Goal: Task Accomplishment & Management: Complete application form

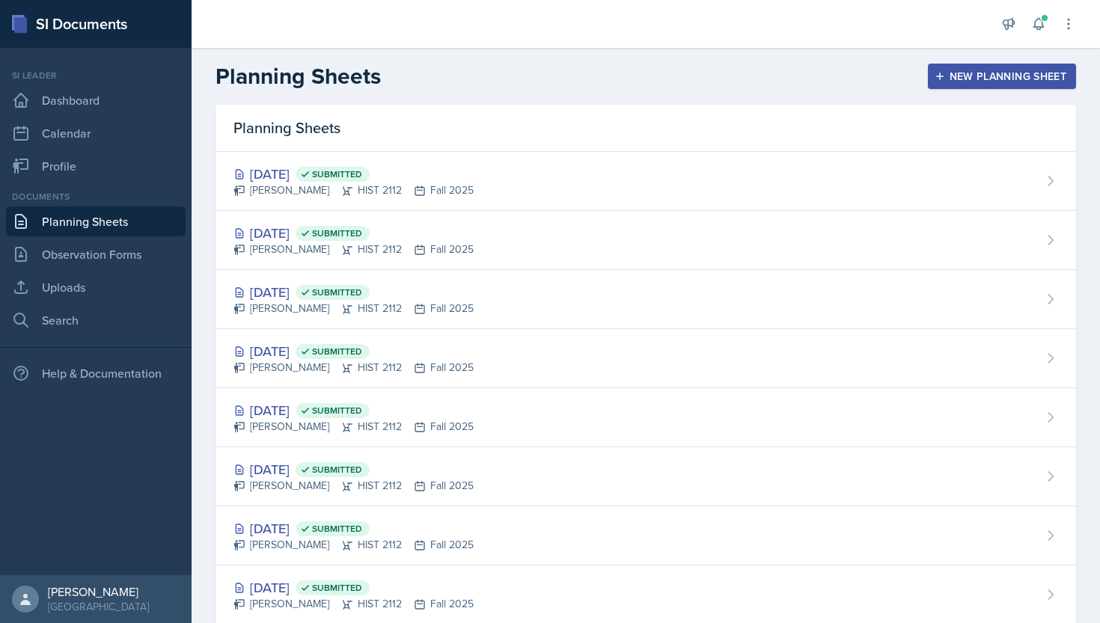
click at [768, 97] on header "Planning Sheets New Planning Sheet" at bounding box center [645, 76] width 908 height 57
click at [1048, 28] on button at bounding box center [1038, 23] width 27 height 27
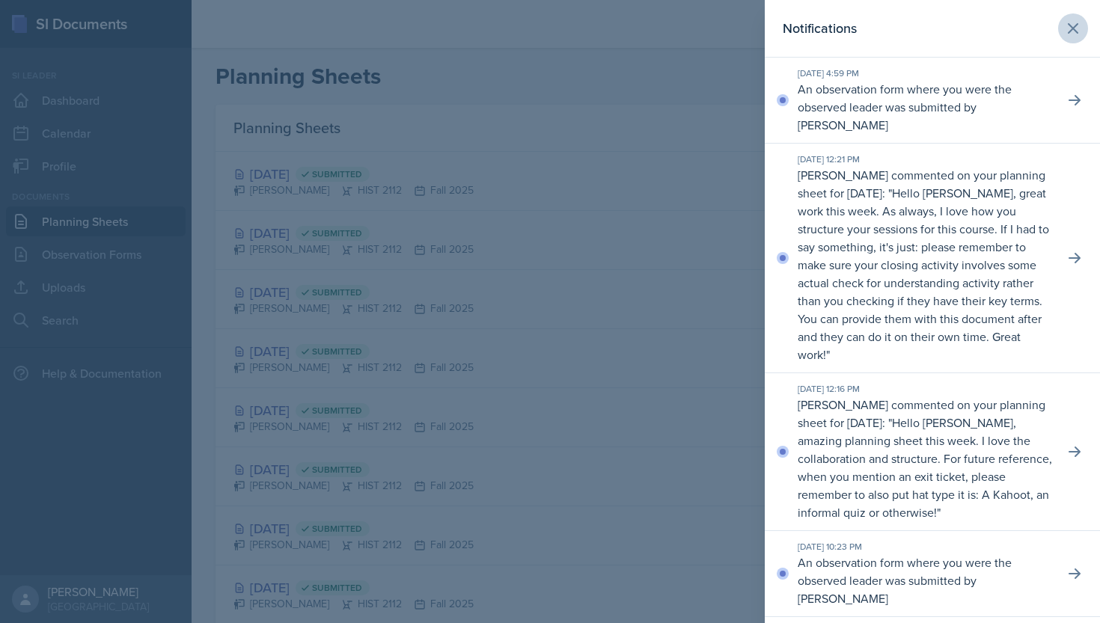
click at [1077, 16] on button at bounding box center [1073, 28] width 30 height 30
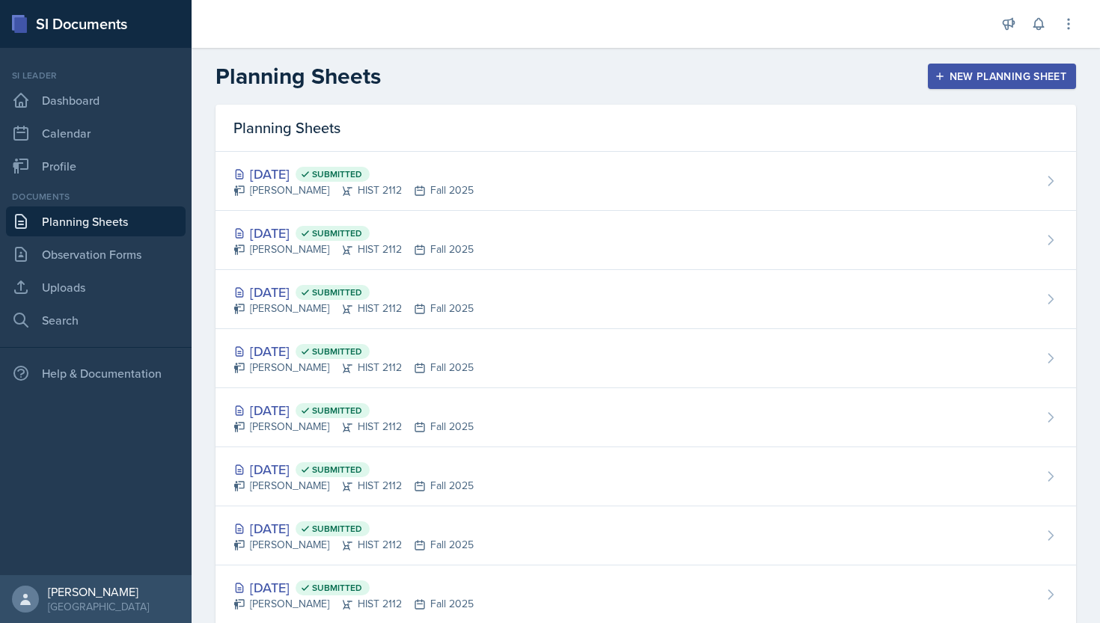
click at [670, 61] on header "Planning Sheets New Planning Sheet" at bounding box center [645, 76] width 908 height 57
click at [91, 262] on link "Observation Forms" at bounding box center [96, 254] width 180 height 30
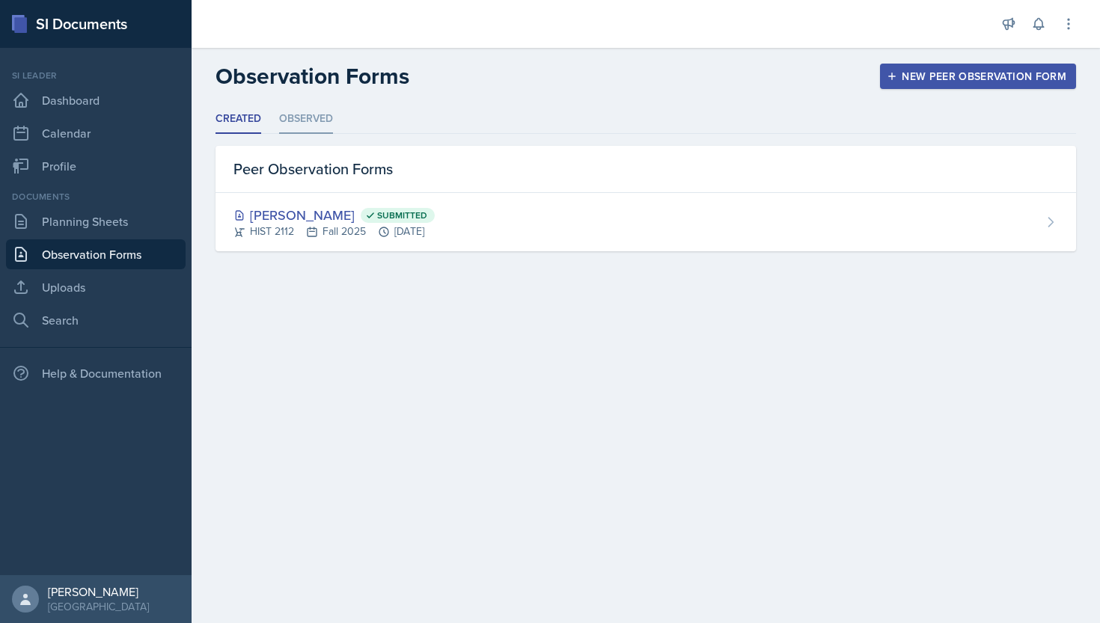
click at [298, 126] on li "Observed" at bounding box center [306, 119] width 54 height 29
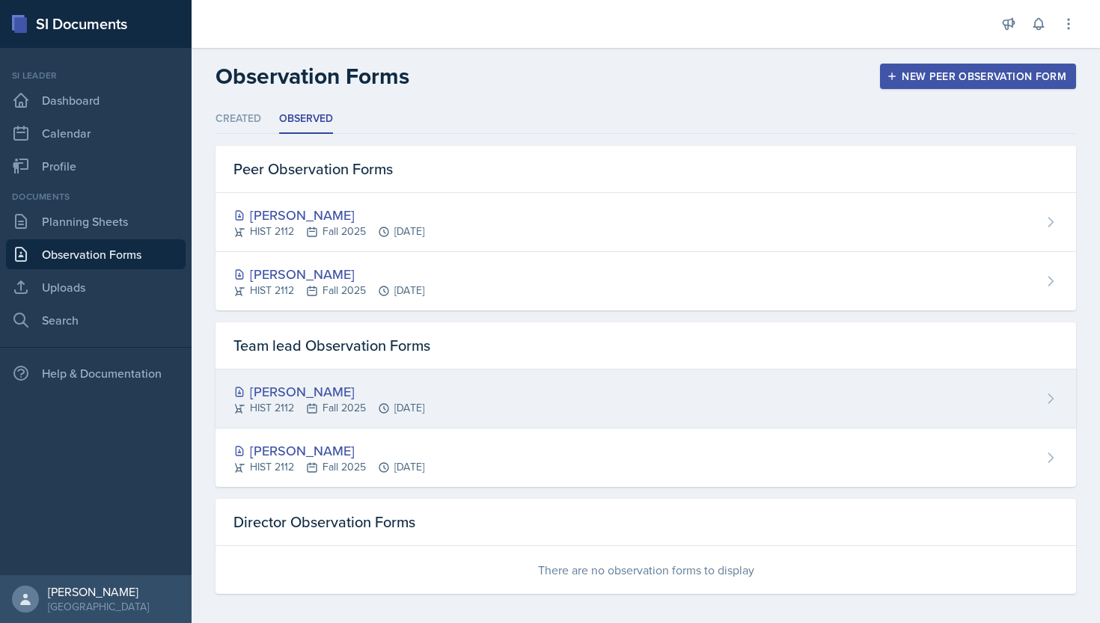
click at [307, 393] on div "[PERSON_NAME]" at bounding box center [328, 391] width 191 height 20
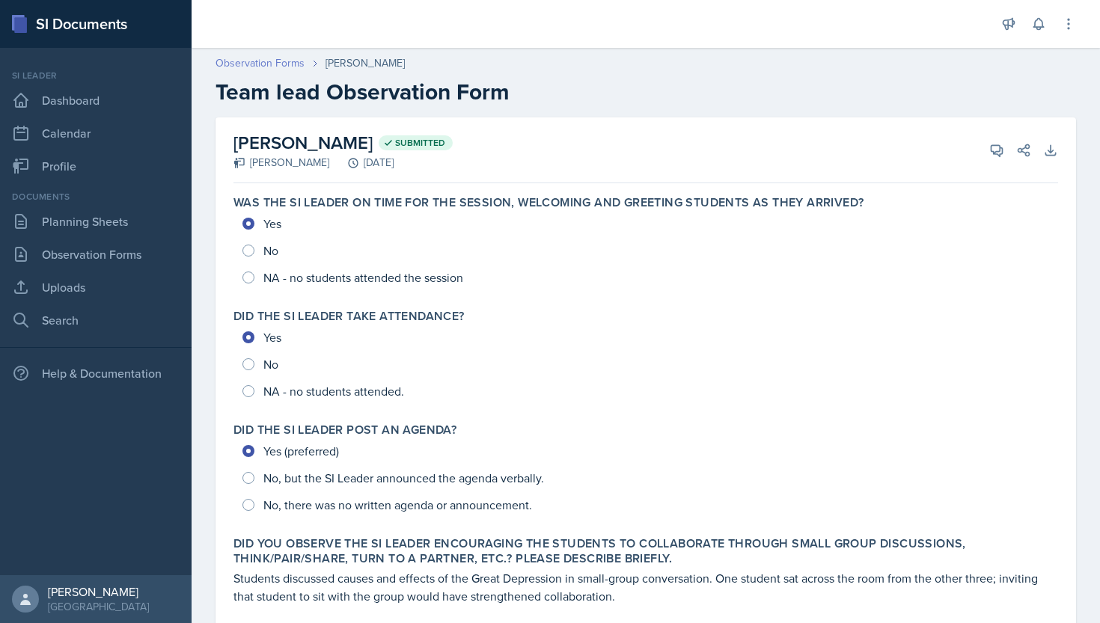
click at [272, 66] on link "Observation Forms" at bounding box center [259, 63] width 89 height 16
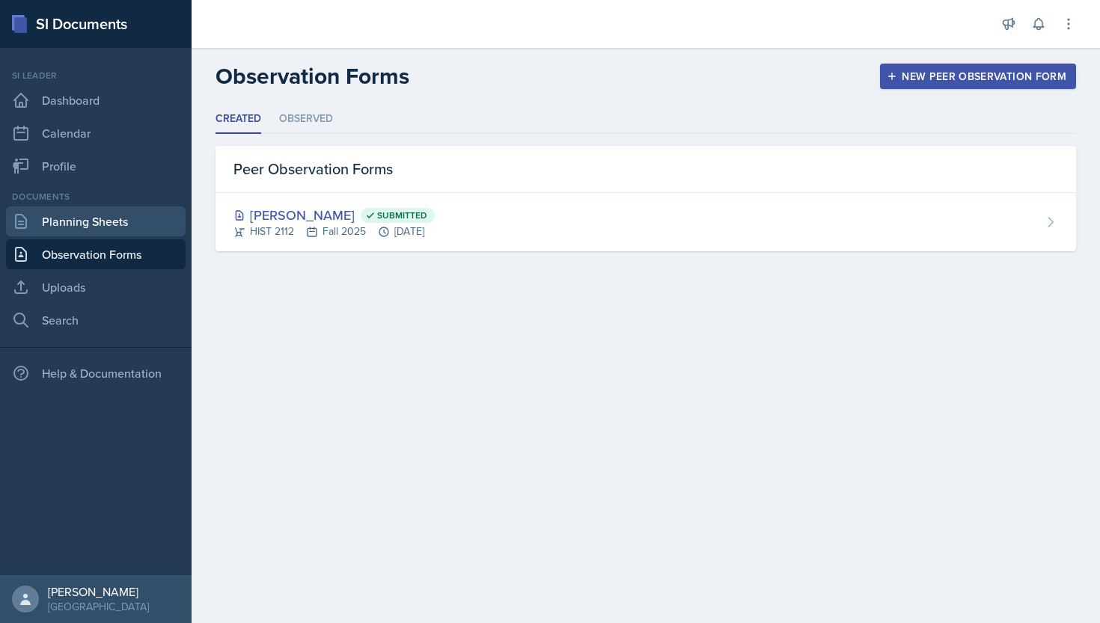
click at [99, 215] on link "Planning Sheets" at bounding box center [96, 221] width 180 height 30
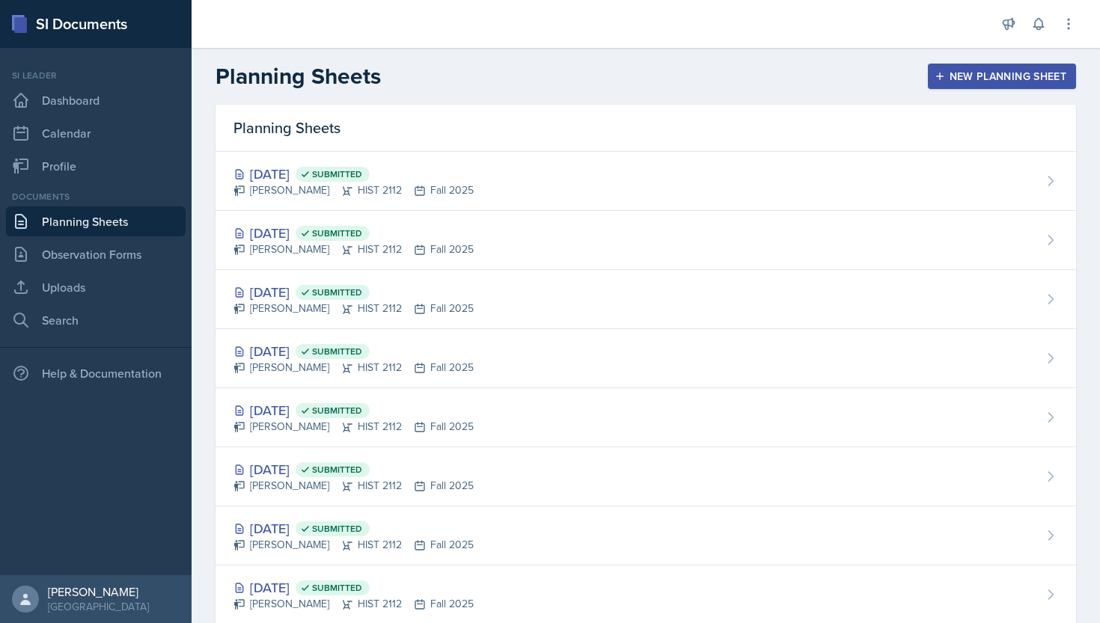
click at [963, 66] on button "New Planning Sheet" at bounding box center [1002, 76] width 148 height 25
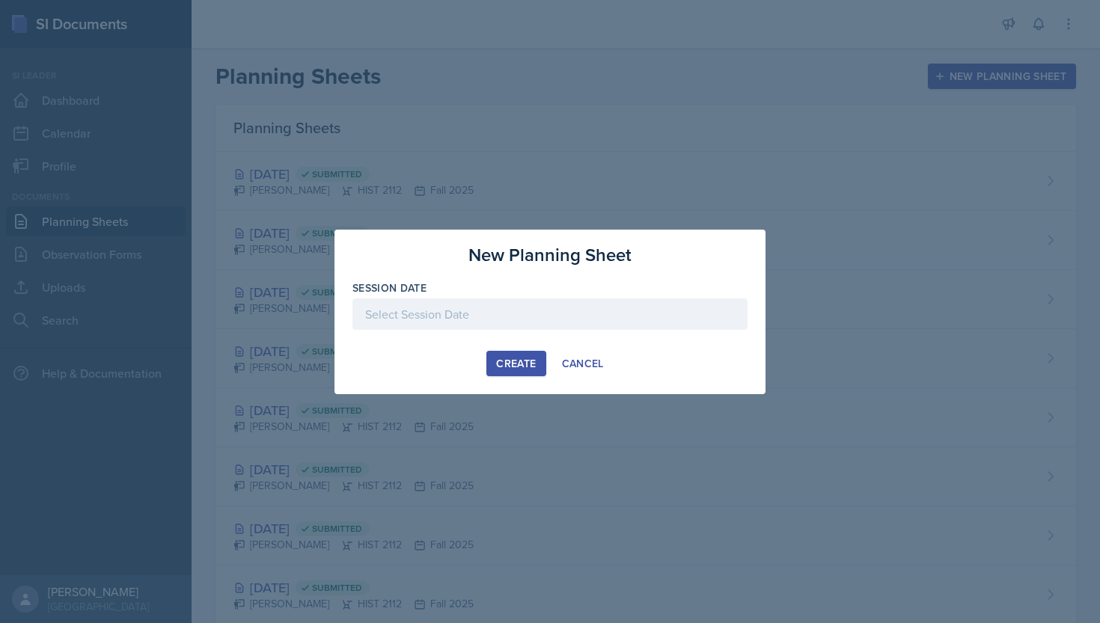
click at [577, 306] on div at bounding box center [549, 313] width 395 height 31
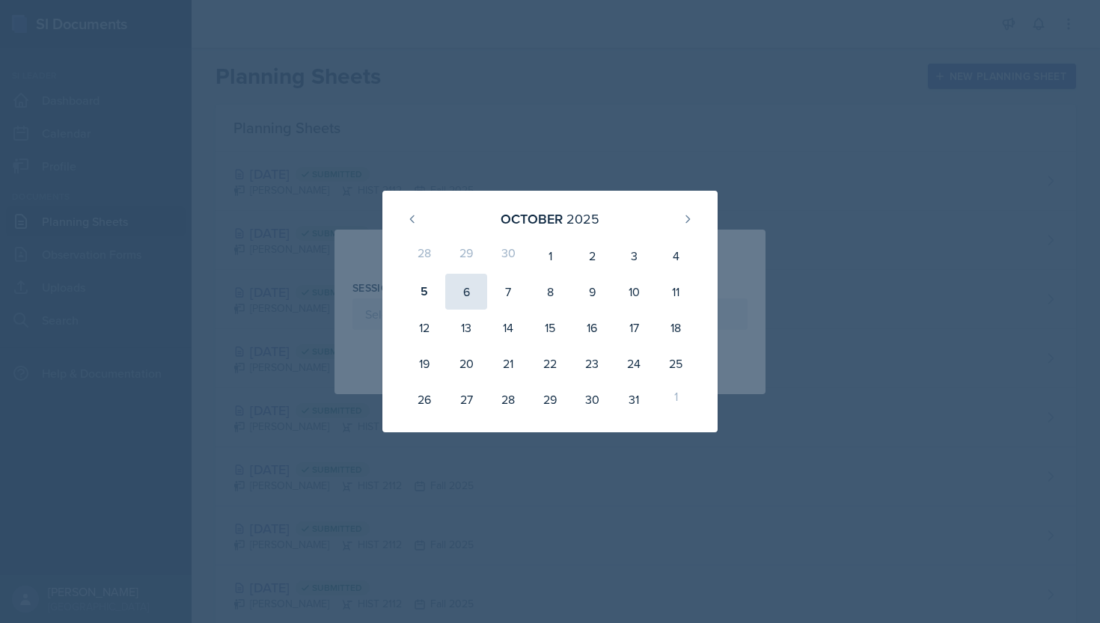
click at [469, 295] on div "6" at bounding box center [466, 292] width 42 height 36
type input "[DATE]"
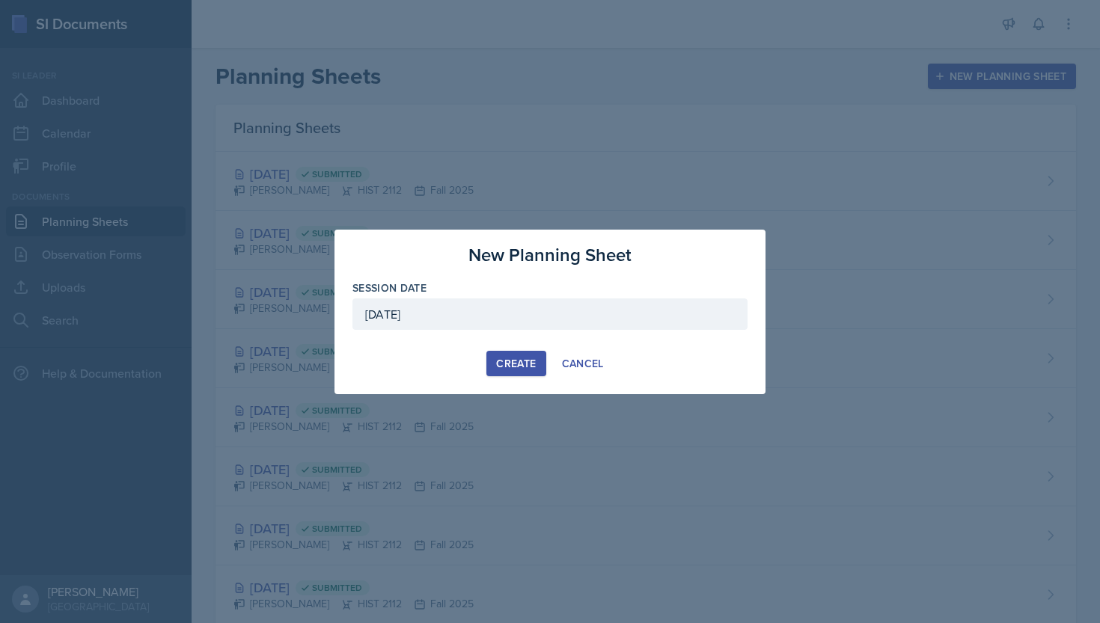
click at [515, 360] on div "Create" at bounding box center [516, 364] width 40 height 12
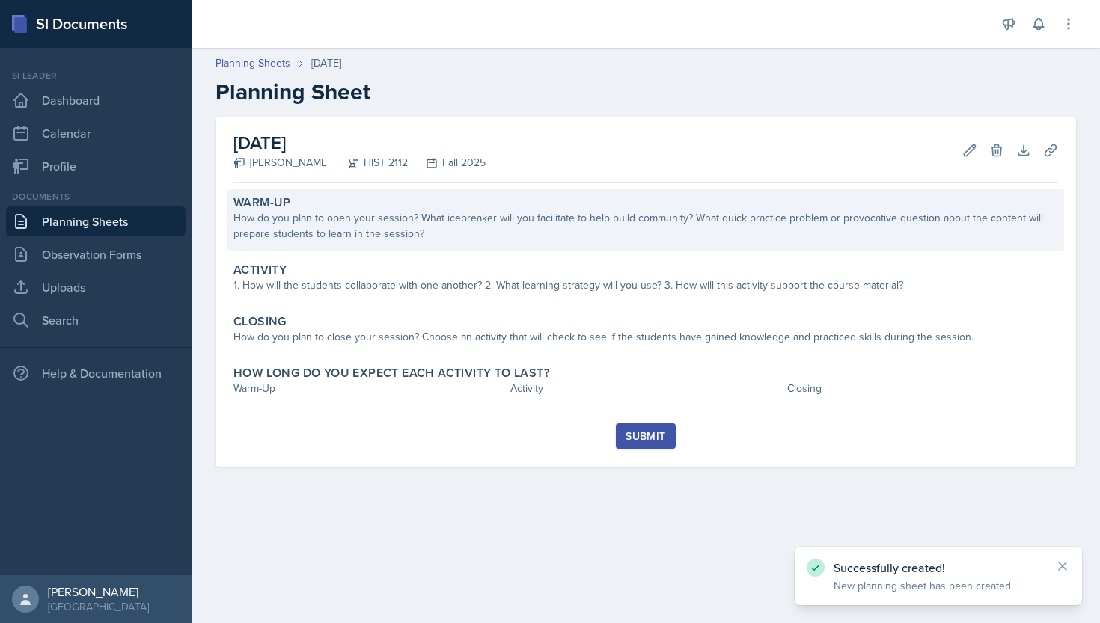
click at [491, 230] on div "How do you plan to open your session? What icebreaker will you facilitate to he…" at bounding box center [645, 225] width 824 height 31
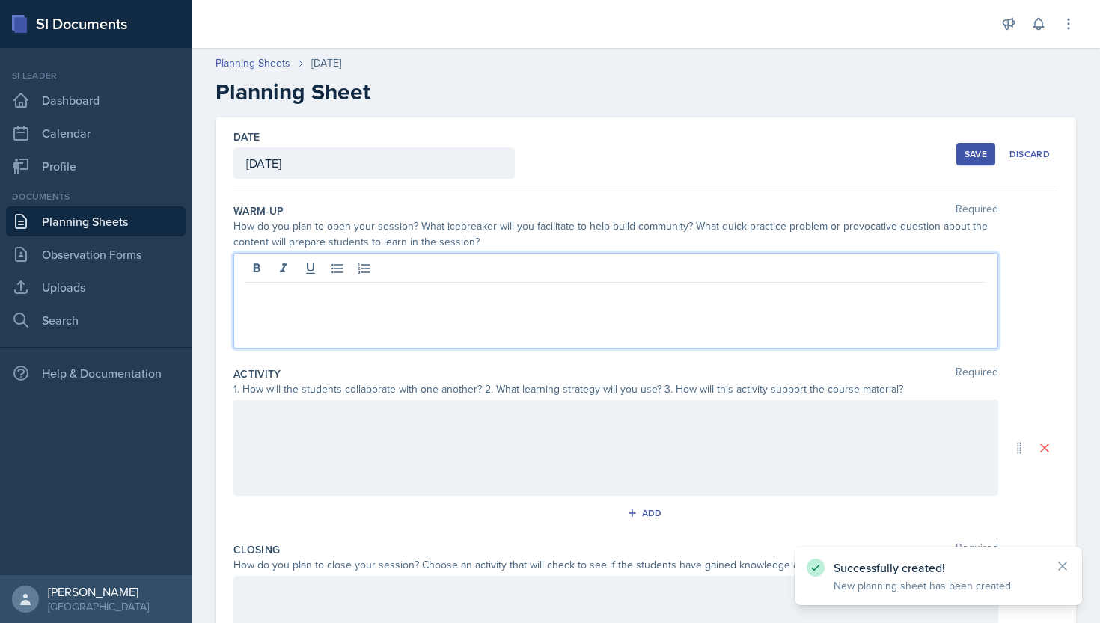
click at [515, 268] on div at bounding box center [615, 301] width 764 height 96
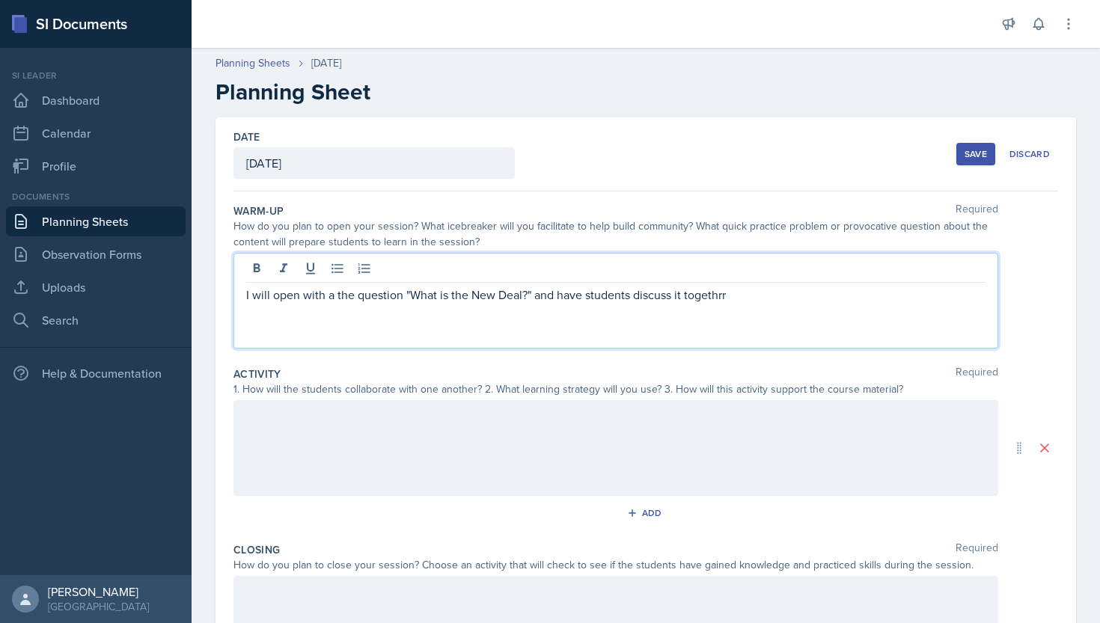
click at [515, 268] on div at bounding box center [615, 270] width 739 height 25
drag, startPoint x: 515, startPoint y: 268, endPoint x: 757, endPoint y: 297, distance: 244.1
click at [757, 297] on p "I will open with a the question "What is the New Deal?" and have students discu…" at bounding box center [615, 295] width 739 height 18
click at [675, 415] on div at bounding box center [615, 448] width 764 height 96
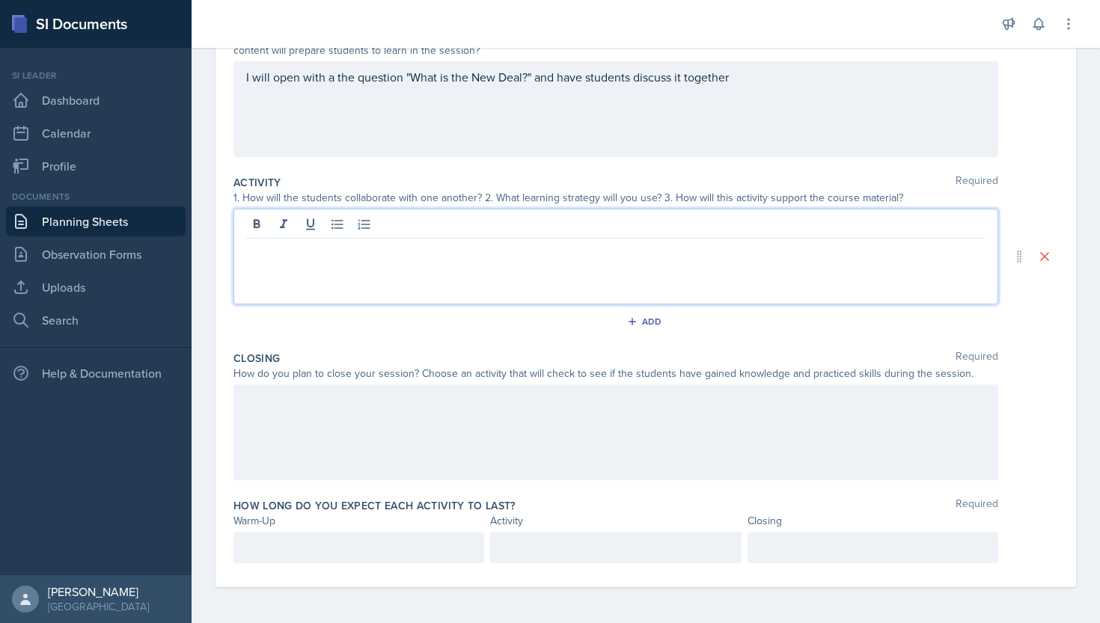
scroll to position [191, 0]
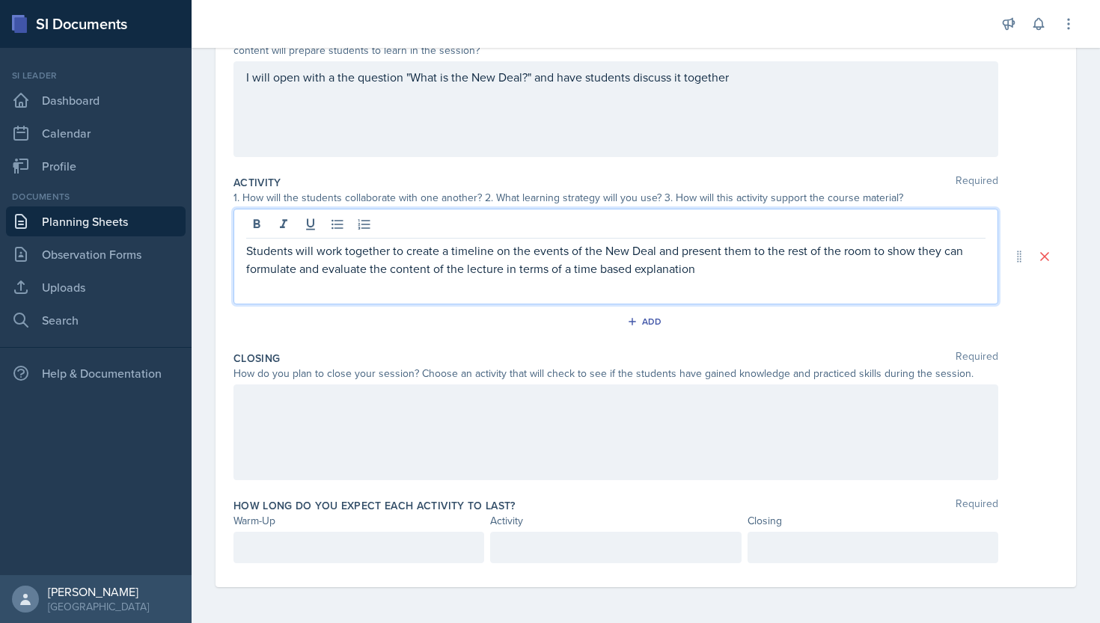
click at [551, 407] on div at bounding box center [615, 432] width 764 height 96
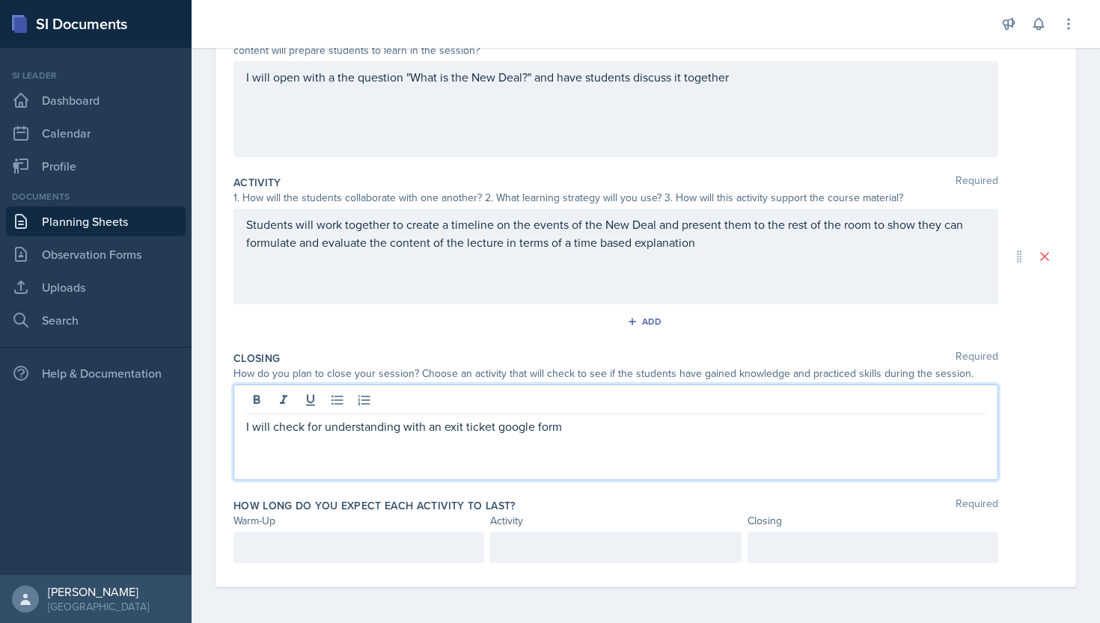
click at [496, 343] on div "Activity Required 1. How will the students collaborate with one another? 2. Wha…" at bounding box center [645, 257] width 824 height 176
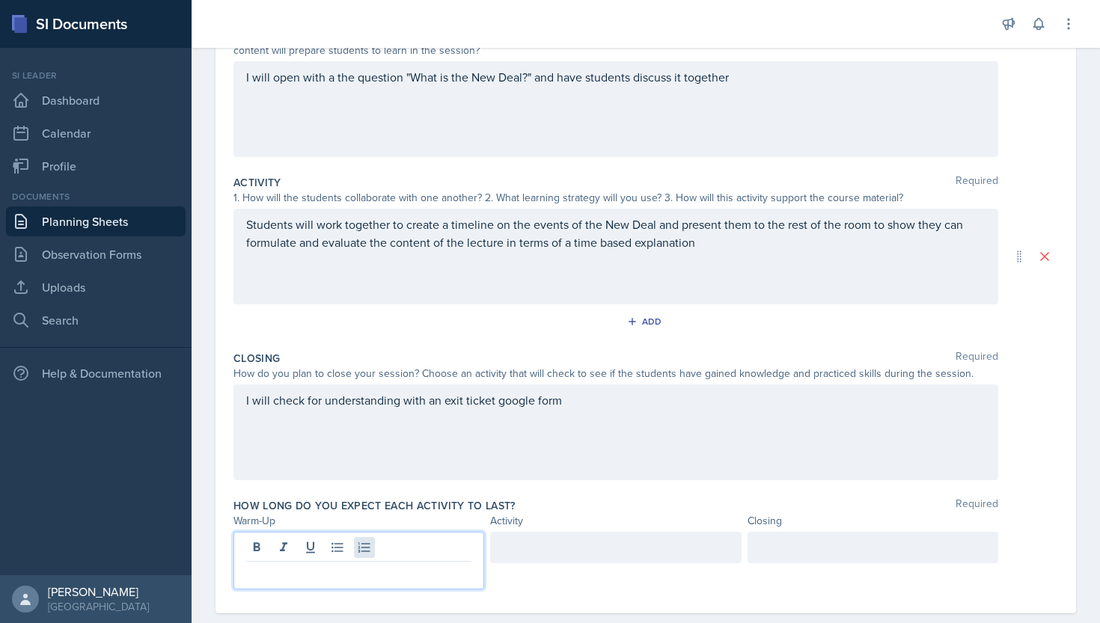
click at [364, 545] on div at bounding box center [358, 561] width 251 height 58
click at [547, 555] on div at bounding box center [615, 547] width 251 height 31
click at [764, 555] on div at bounding box center [872, 547] width 251 height 31
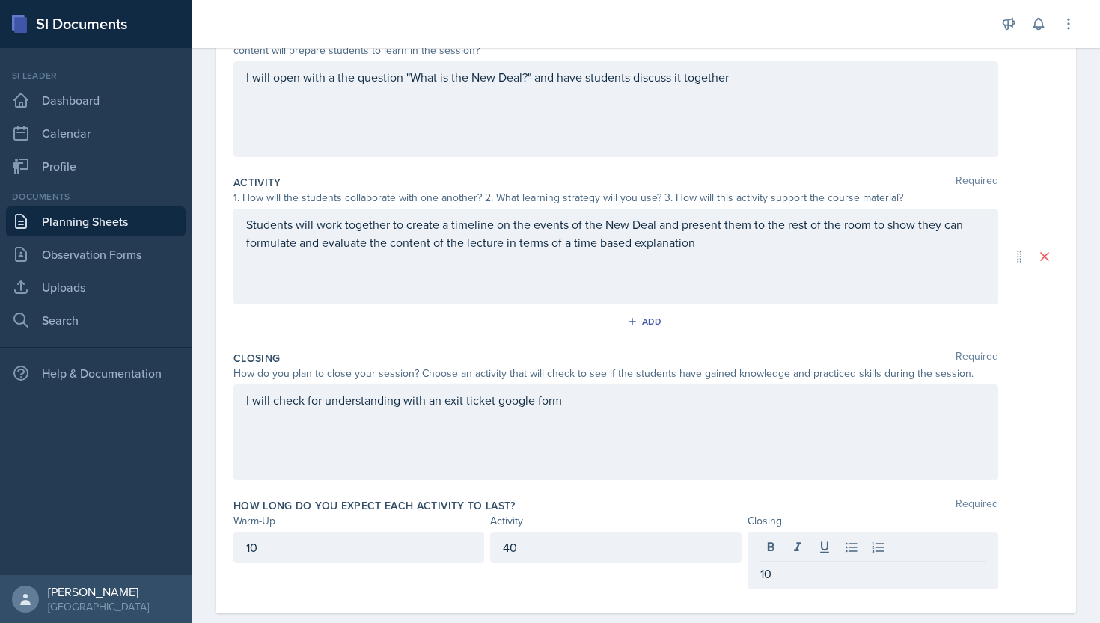
click at [718, 498] on div "How long do you expect each activity to last? Required" at bounding box center [645, 505] width 824 height 15
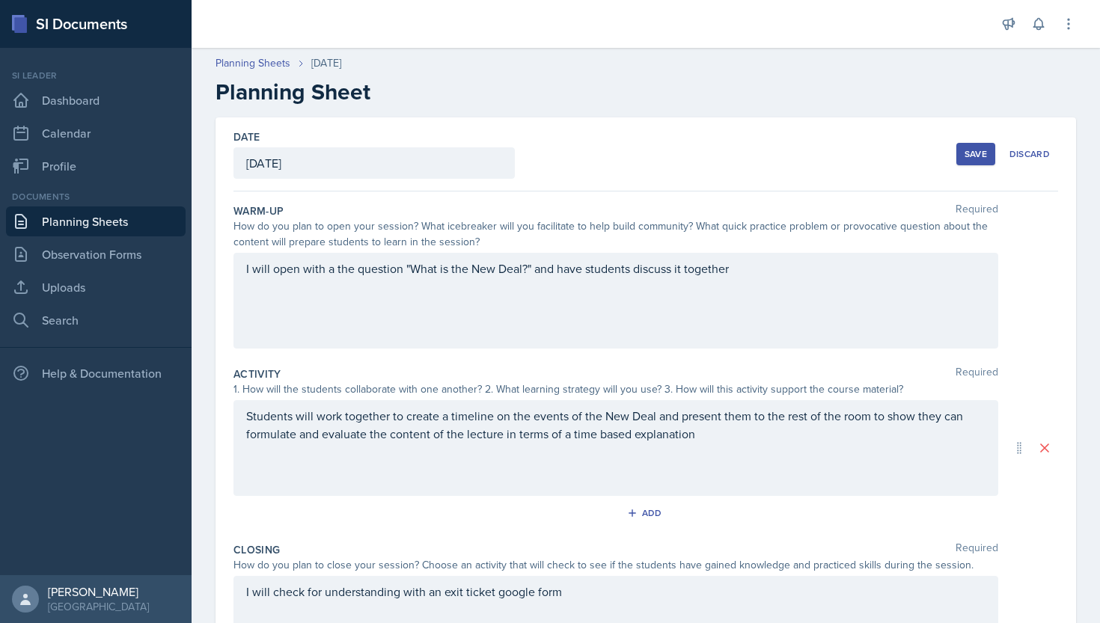
scroll to position [0, 0]
click at [974, 156] on div "Save" at bounding box center [975, 154] width 22 height 12
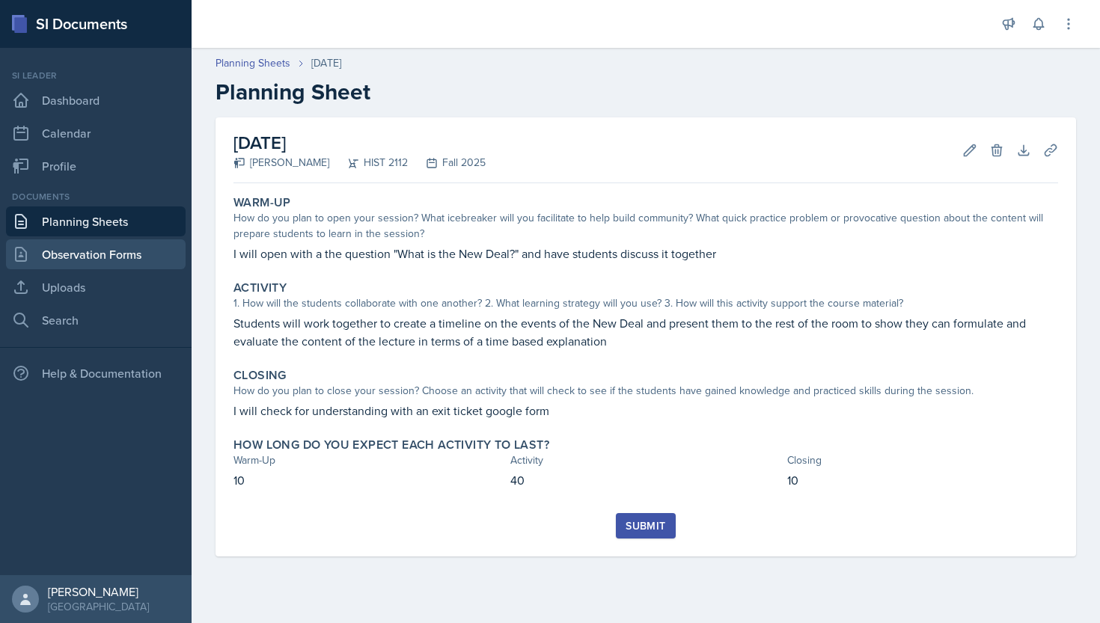
click at [70, 259] on link "Observation Forms" at bounding box center [96, 254] width 180 height 30
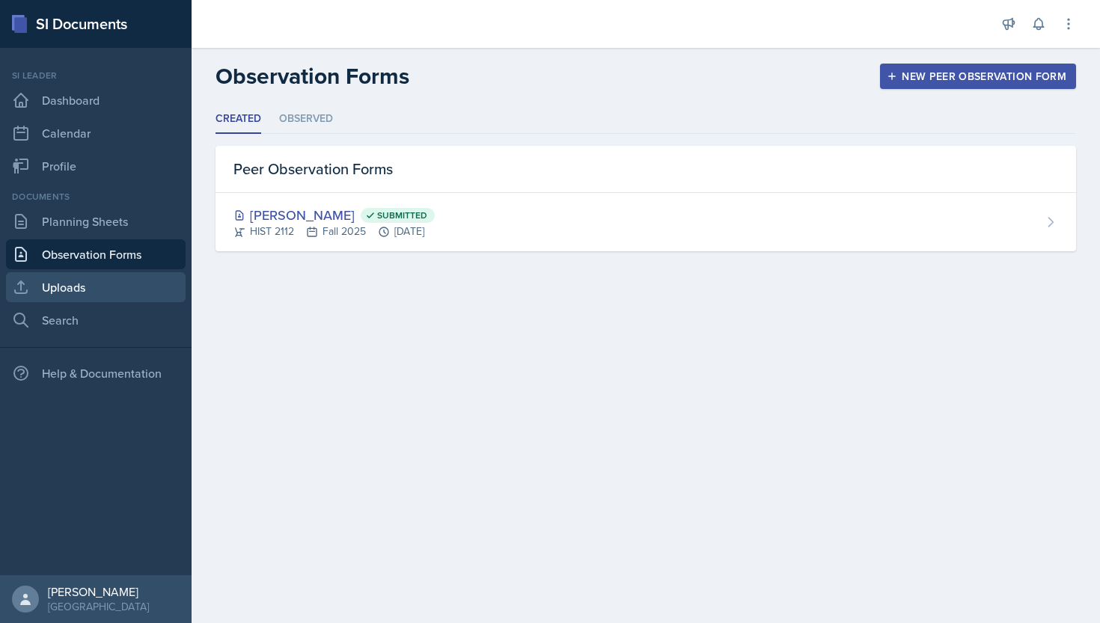
click at [67, 289] on link "Uploads" at bounding box center [96, 287] width 180 height 30
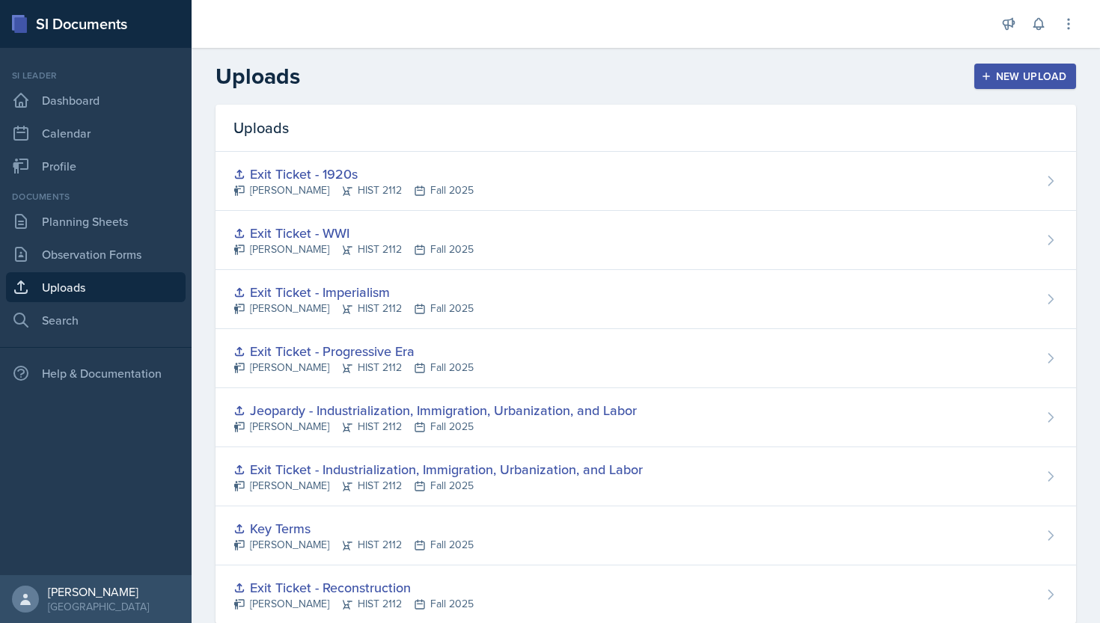
click at [983, 67] on button "New Upload" at bounding box center [1025, 76] width 102 height 25
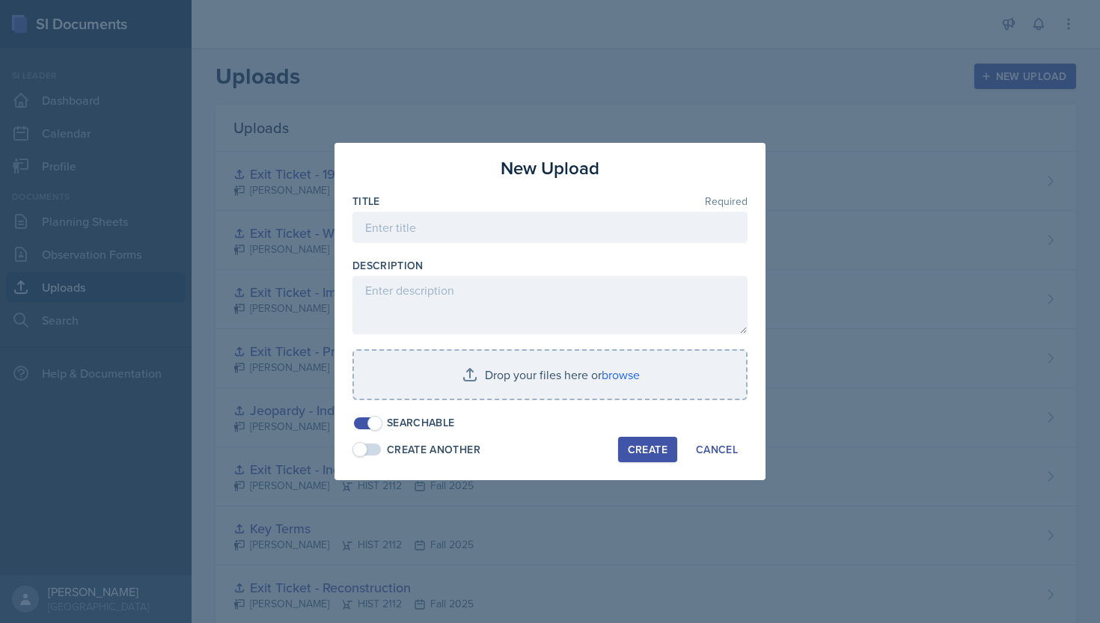
click at [579, 206] on div "Title Required" at bounding box center [549, 201] width 395 height 15
click at [579, 224] on input at bounding box center [549, 227] width 395 height 31
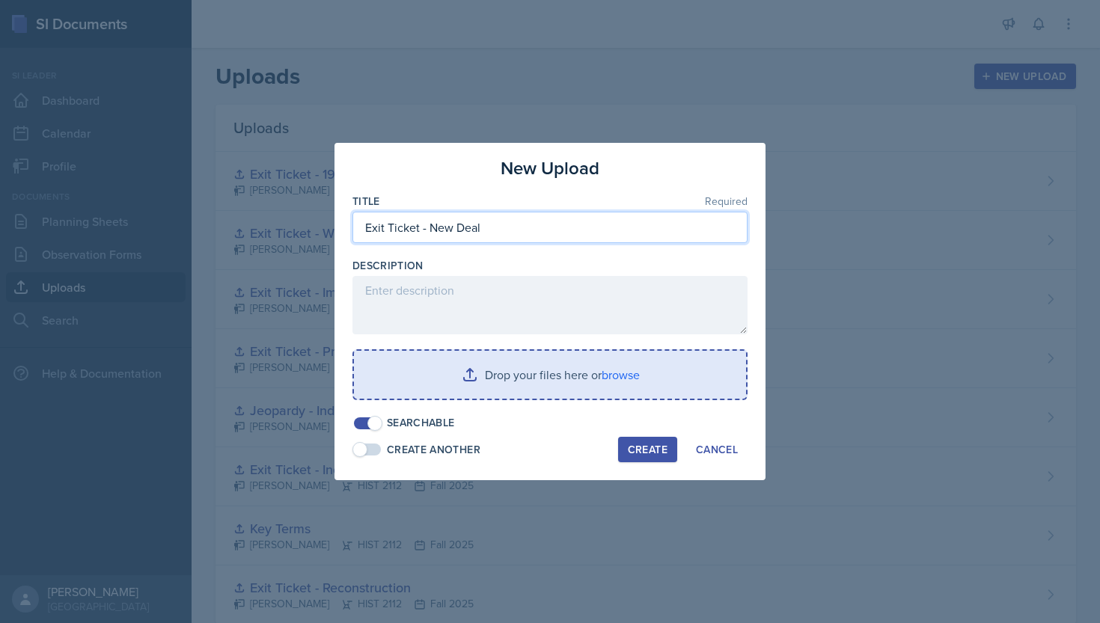
type input "Exit Ticket - New Deal"
click at [534, 371] on input "file" at bounding box center [550, 375] width 392 height 48
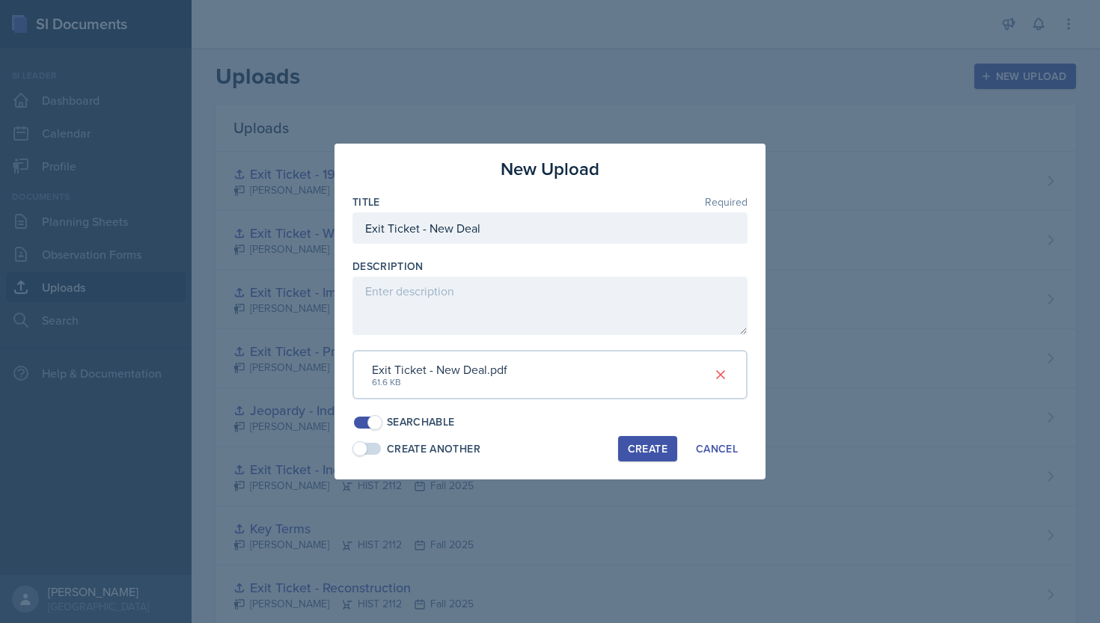
click at [660, 444] on div "Create" at bounding box center [648, 449] width 40 height 12
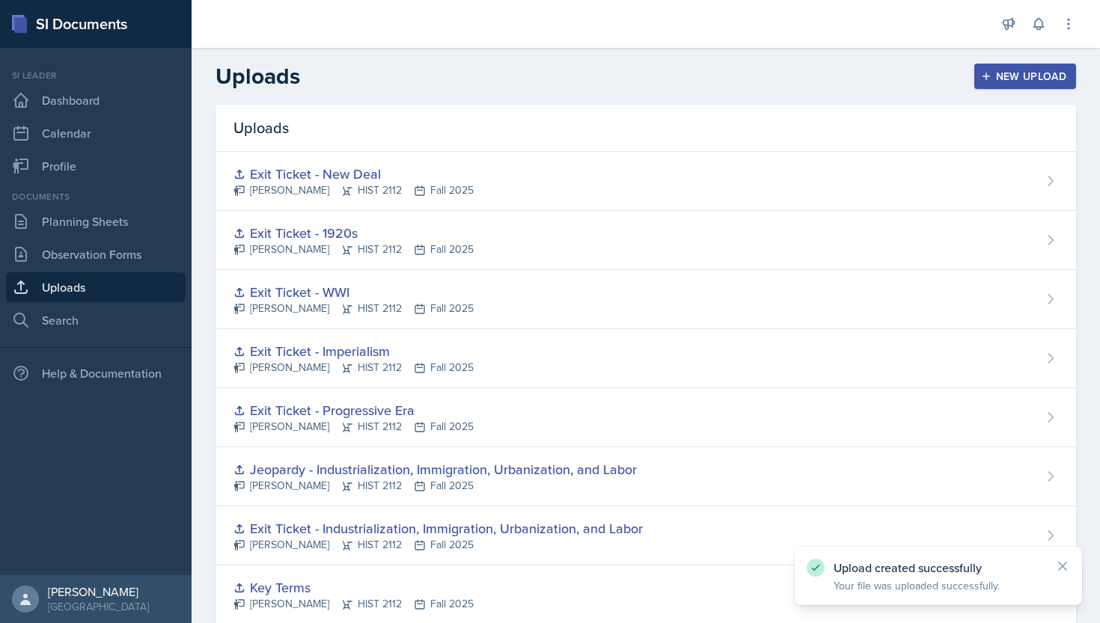
click at [132, 239] on div "Documents Planning Sheets Observation Forms Uploads Search" at bounding box center [96, 262] width 180 height 145
click at [141, 221] on link "Planning Sheets" at bounding box center [96, 221] width 180 height 30
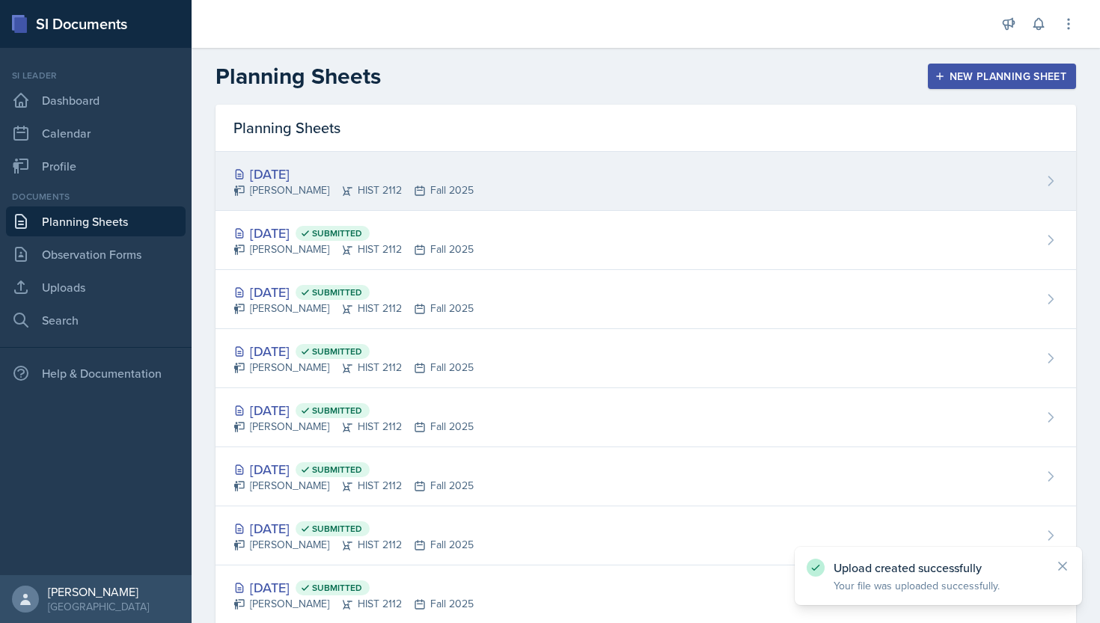
click at [523, 170] on div "[DATE] [PERSON_NAME] HIST 2112 Fall 2025" at bounding box center [645, 181] width 860 height 59
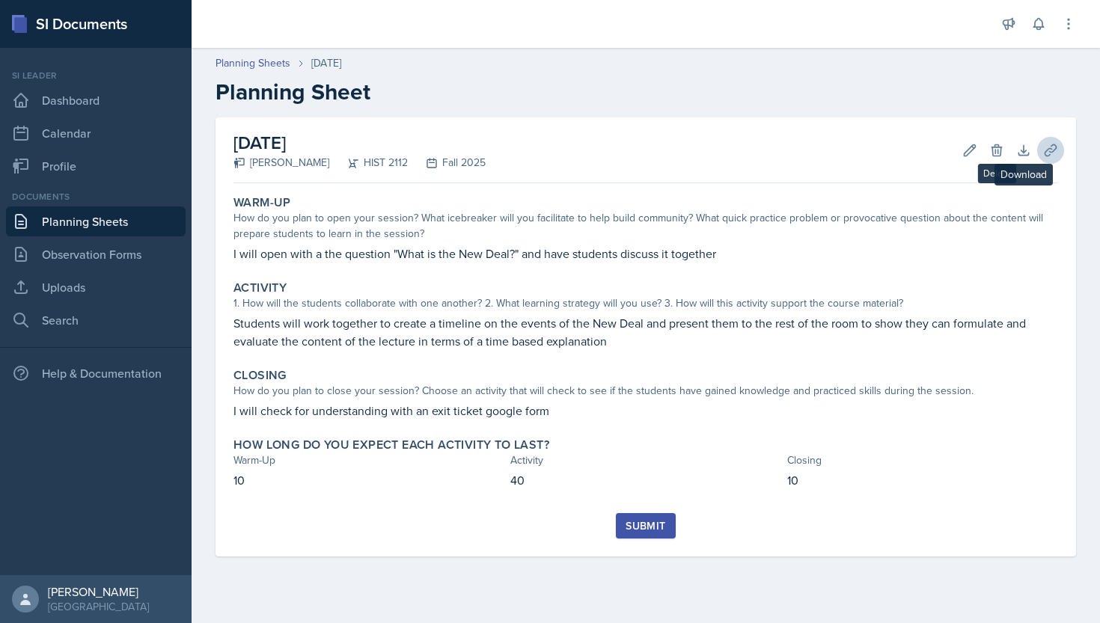
click at [1050, 156] on icon at bounding box center [1050, 150] width 15 height 15
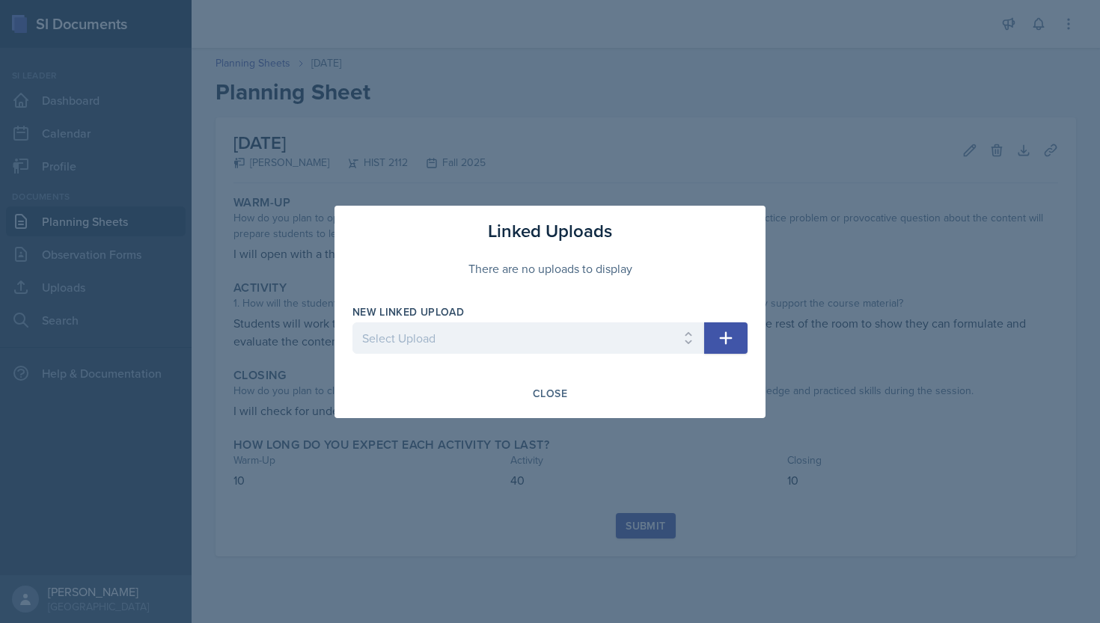
click at [601, 319] on div "New Linked Upload" at bounding box center [528, 311] width 352 height 15
select select "5a0892b7-d084-49ee-bef0-4d9c56ab8f59"
click at [721, 333] on icon "button" at bounding box center [726, 338] width 18 height 18
select select
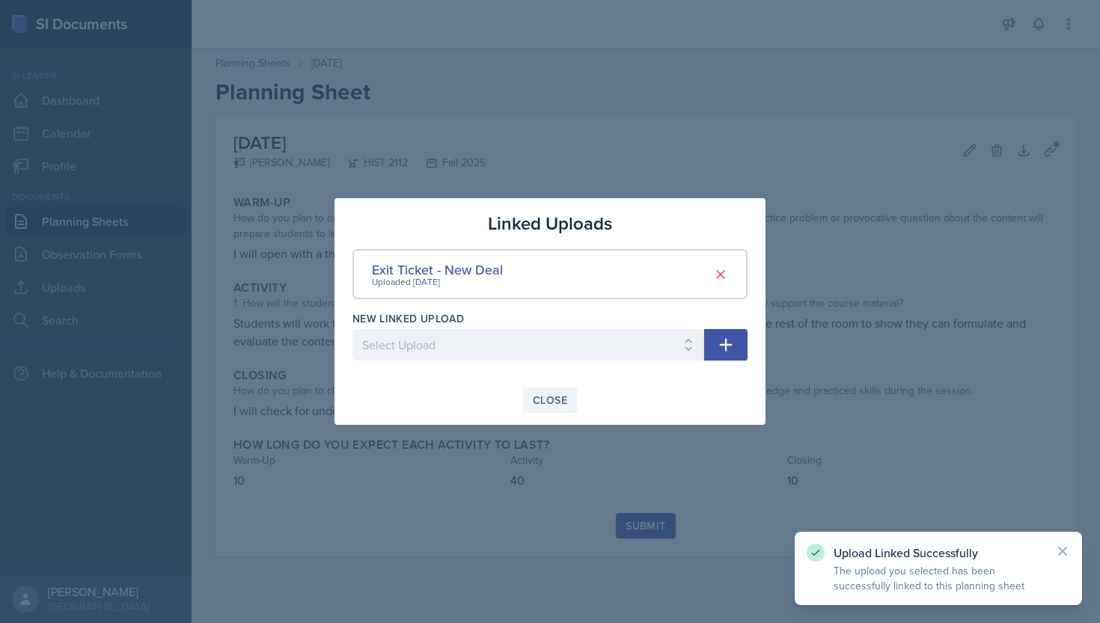
click at [554, 398] on div "Close" at bounding box center [550, 400] width 34 height 12
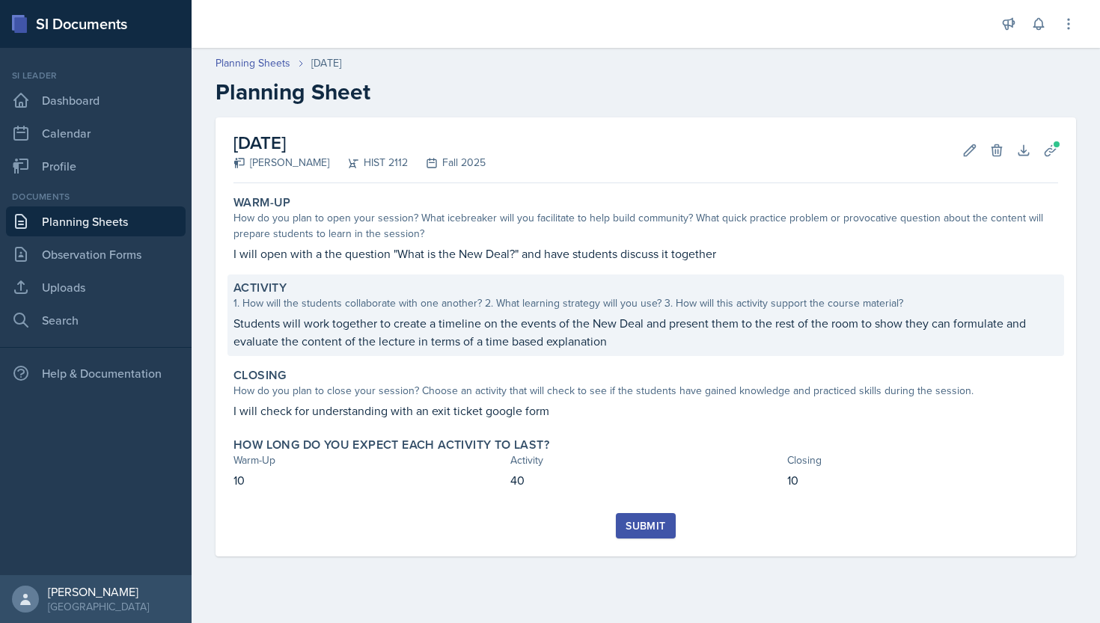
click at [640, 334] on p "Students will work together to create a timeline on the events of the New Deal …" at bounding box center [645, 332] width 824 height 36
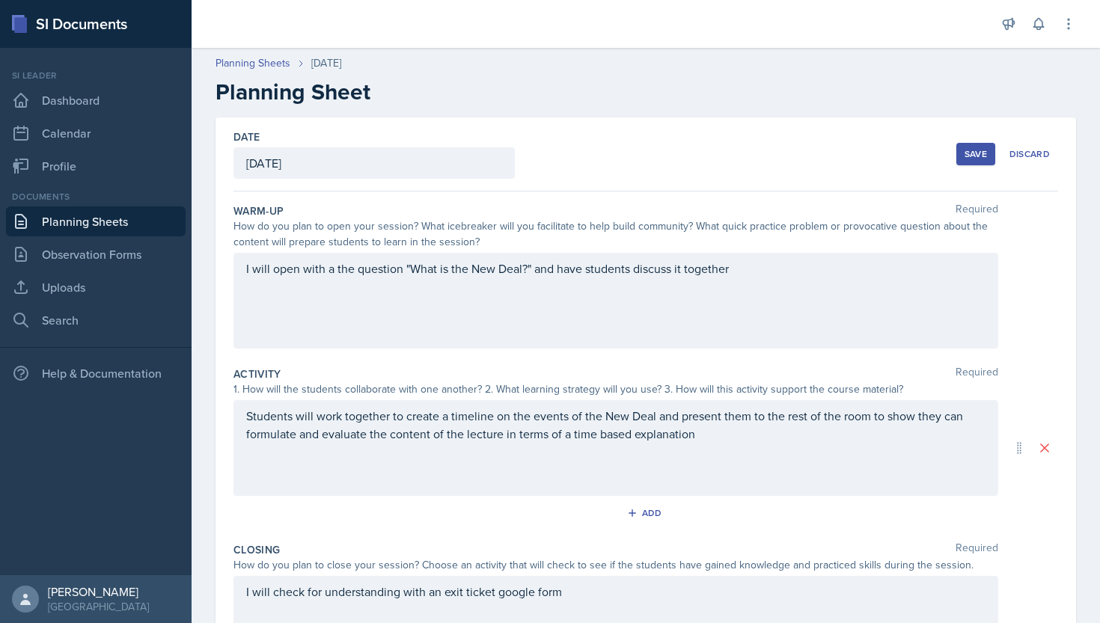
click at [716, 438] on p "Students will work together to create a timeline on the events of the New Deal …" at bounding box center [615, 425] width 739 height 36
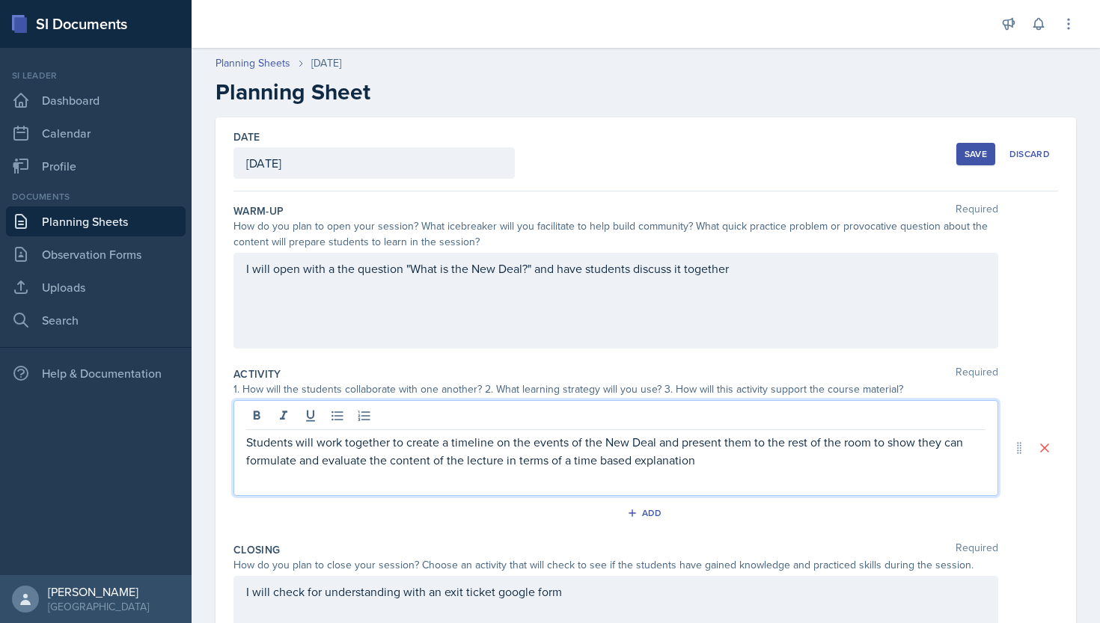
click at [717, 459] on p "Students will work together to create a timeline on the events of the New Deal …" at bounding box center [615, 451] width 739 height 36
click at [598, 462] on p "Students will work together to create a timeline on the events of the New Deal …" at bounding box center [615, 451] width 739 height 36
click at [701, 467] on p "Students will work together to create a timeline on the events of the New Deal …" at bounding box center [615, 451] width 739 height 36
click at [394, 441] on p "Students will work together to create a timeline on the events of the New Deal …" at bounding box center [615, 451] width 739 height 36
click at [391, 444] on p "Students will work together to create a timeline on the events of the New Deal …" at bounding box center [615, 451] width 739 height 36
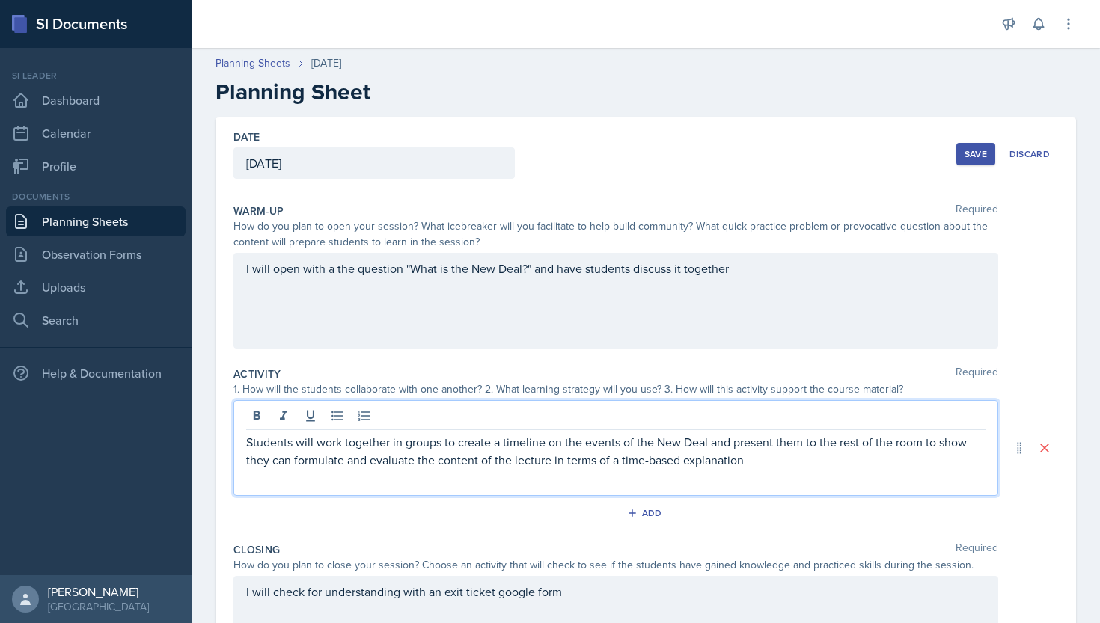
click at [709, 443] on p "Students will work together in groups to create a timeline on the events of the…" at bounding box center [615, 451] width 739 height 36
click at [960, 148] on button "Save" at bounding box center [975, 154] width 39 height 22
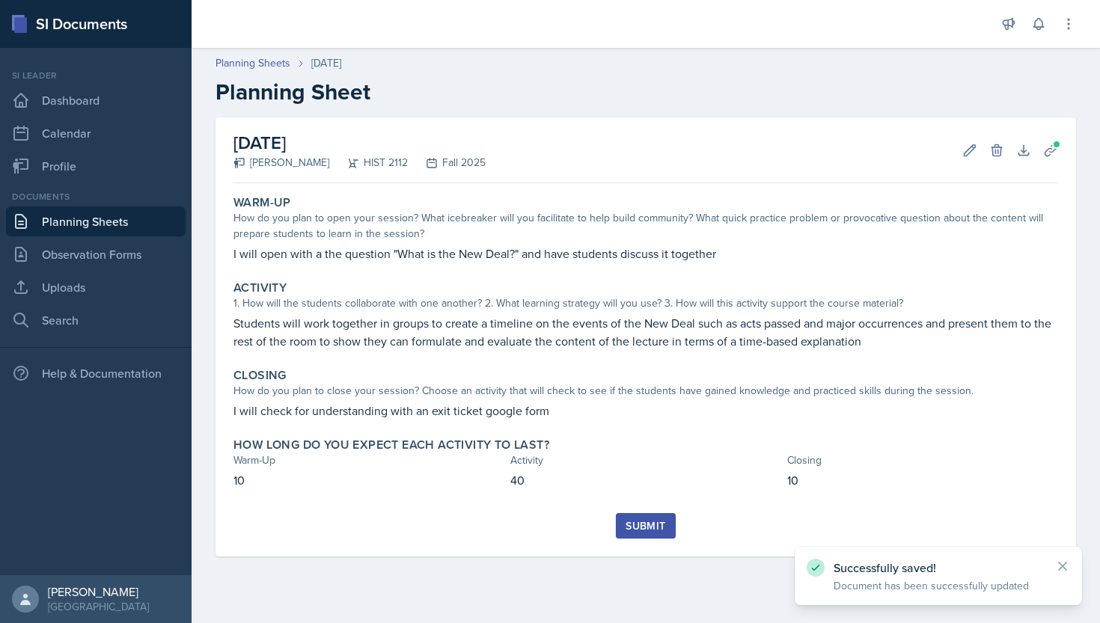
click at [645, 515] on button "Submit" at bounding box center [645, 525] width 59 height 25
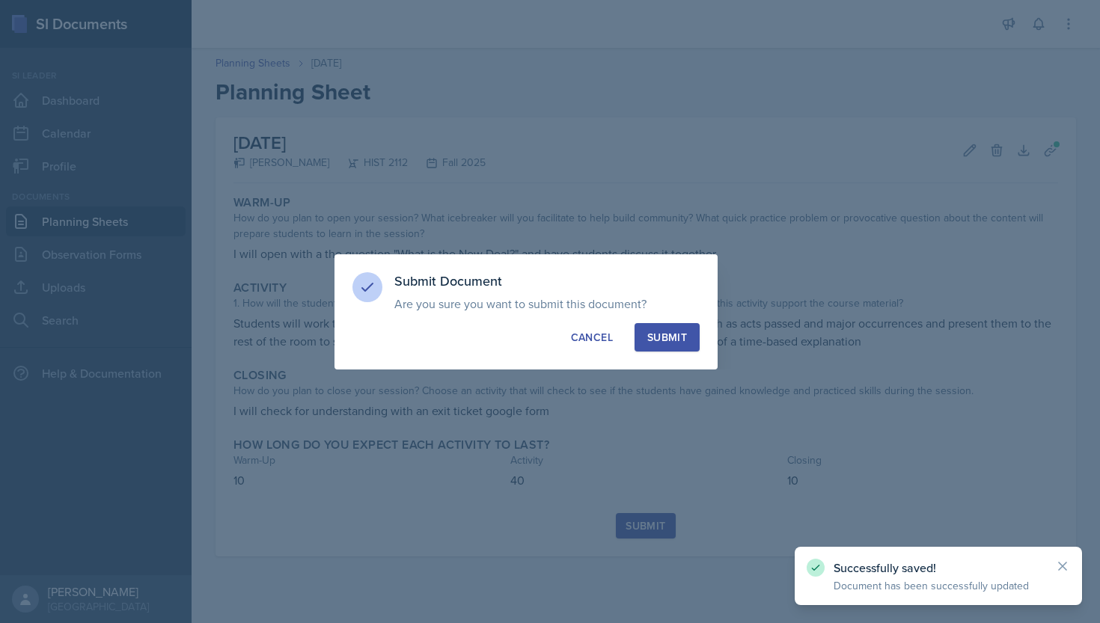
click at [661, 337] on div "Submit" at bounding box center [667, 337] width 40 height 15
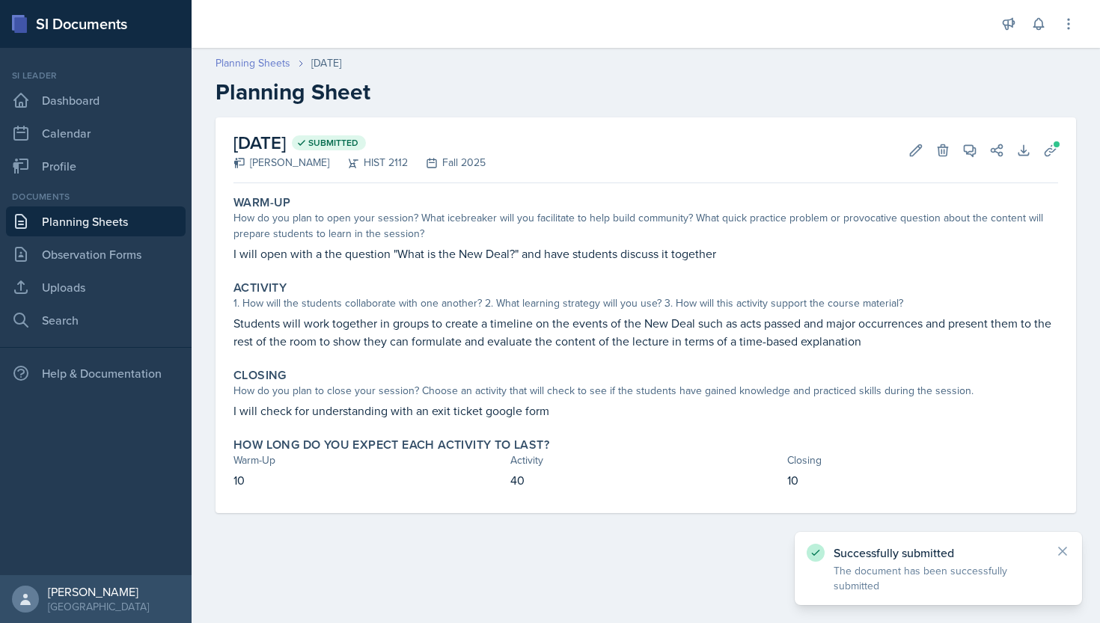
click at [237, 61] on link "Planning Sheets" at bounding box center [252, 63] width 75 height 16
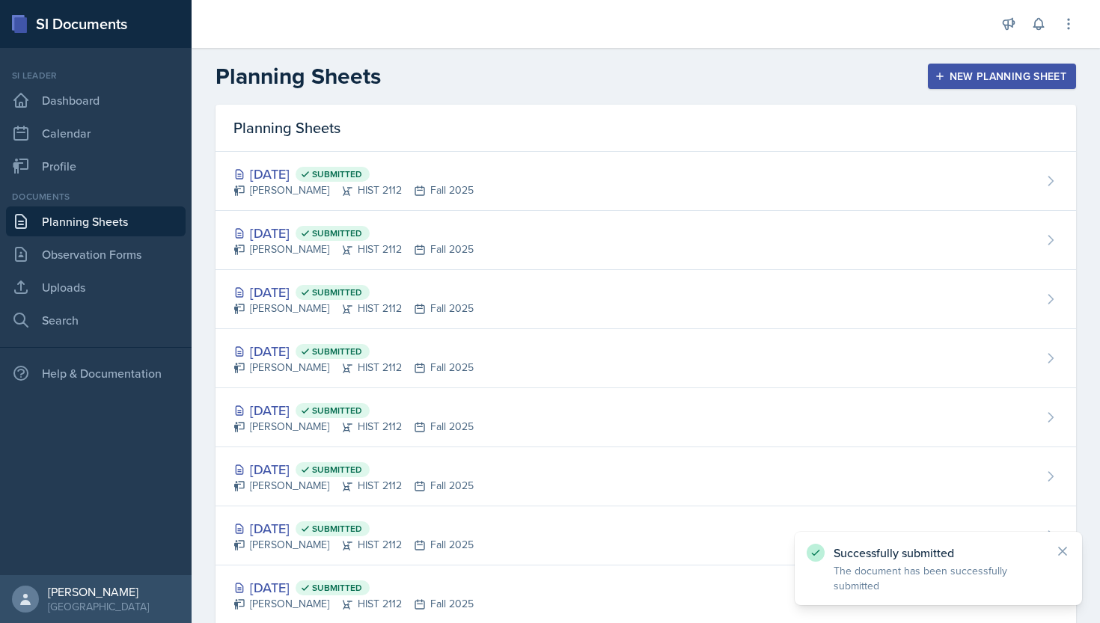
click at [957, 66] on button "New Planning Sheet" at bounding box center [1002, 76] width 148 height 25
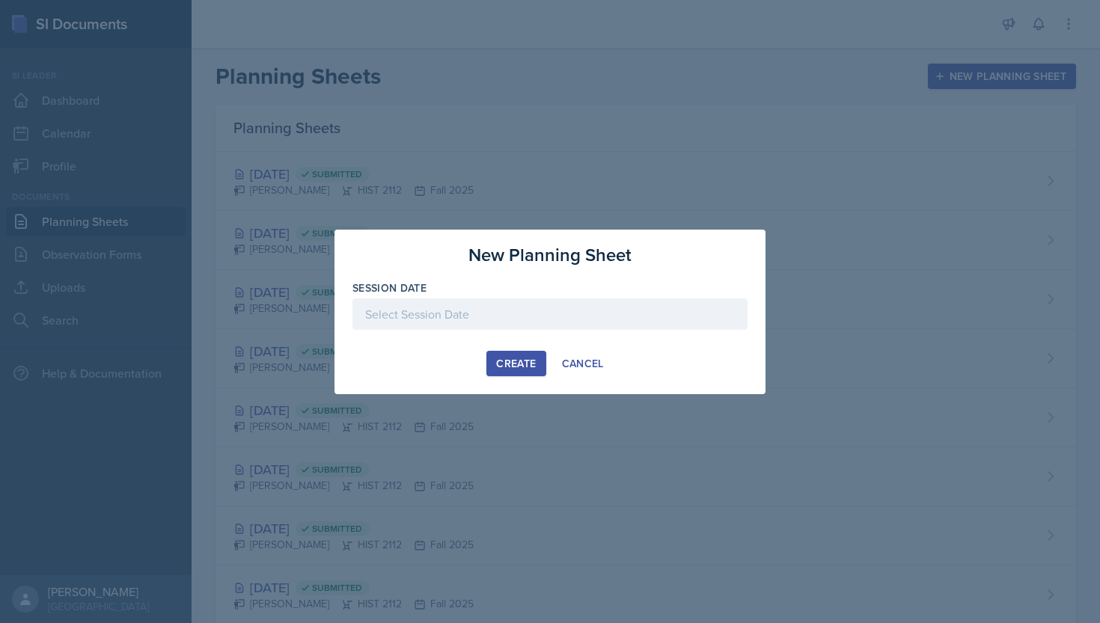
click at [525, 334] on div at bounding box center [549, 337] width 395 height 15
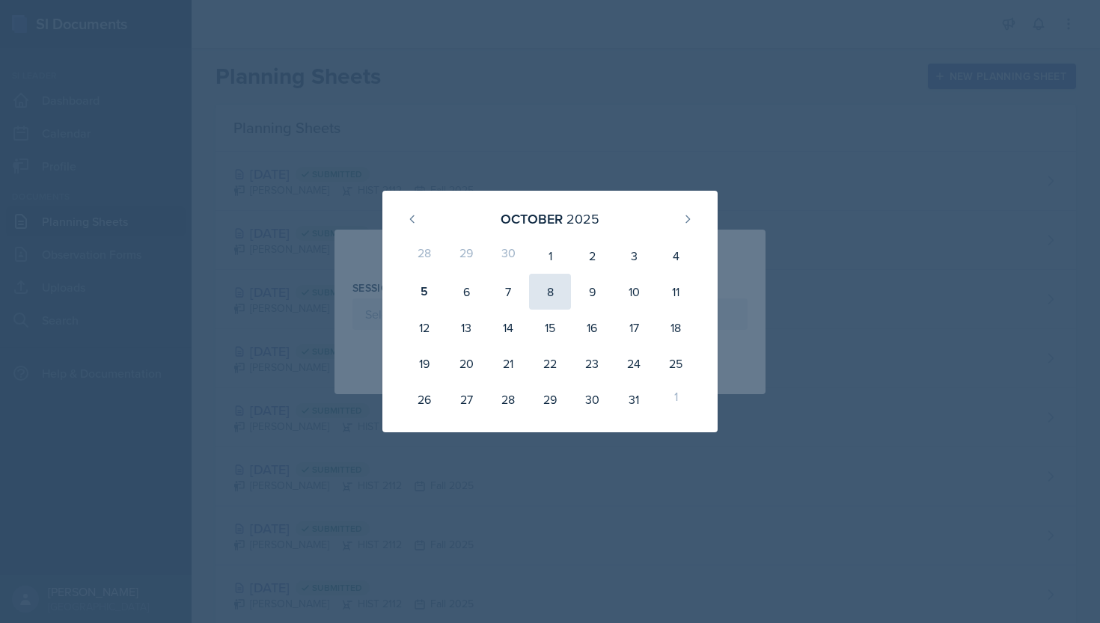
click at [561, 295] on div "8" at bounding box center [550, 292] width 42 height 36
type input "[DATE]"
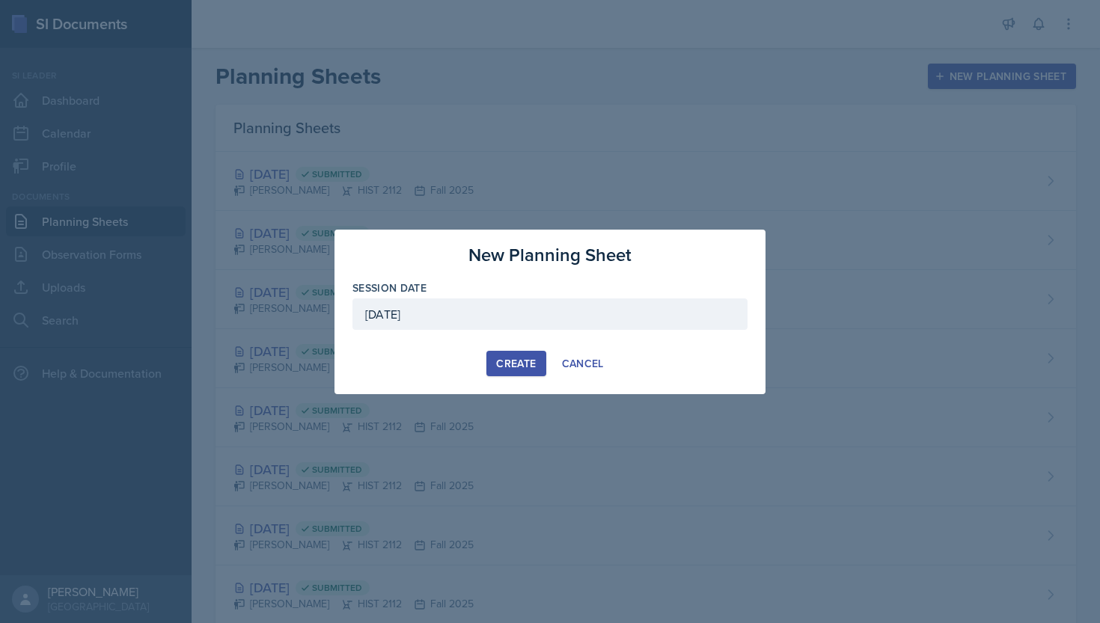
click at [524, 371] on button "Create" at bounding box center [515, 363] width 59 height 25
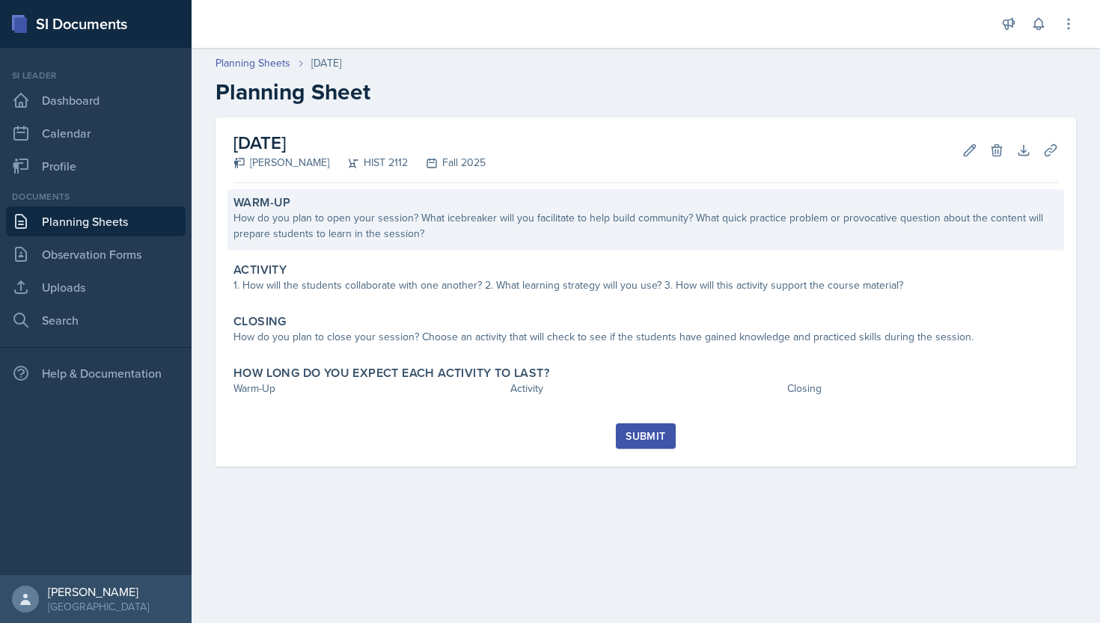
click at [536, 236] on div "How do you plan to open your session? What icebreaker will you facilitate to he…" at bounding box center [645, 225] width 824 height 31
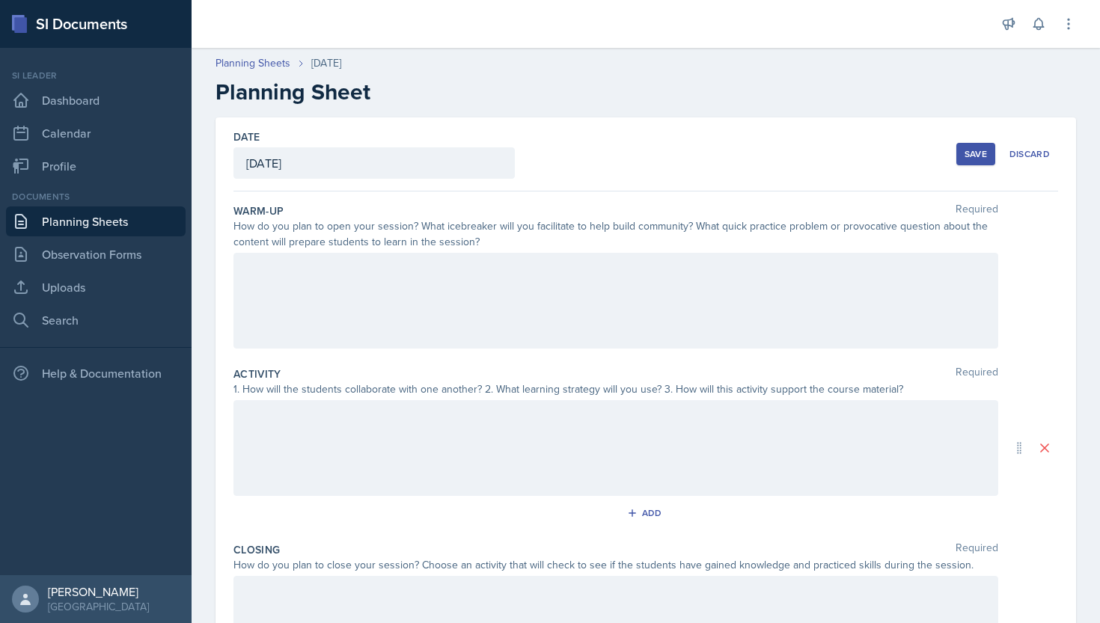
click at [528, 267] on div at bounding box center [615, 301] width 764 height 96
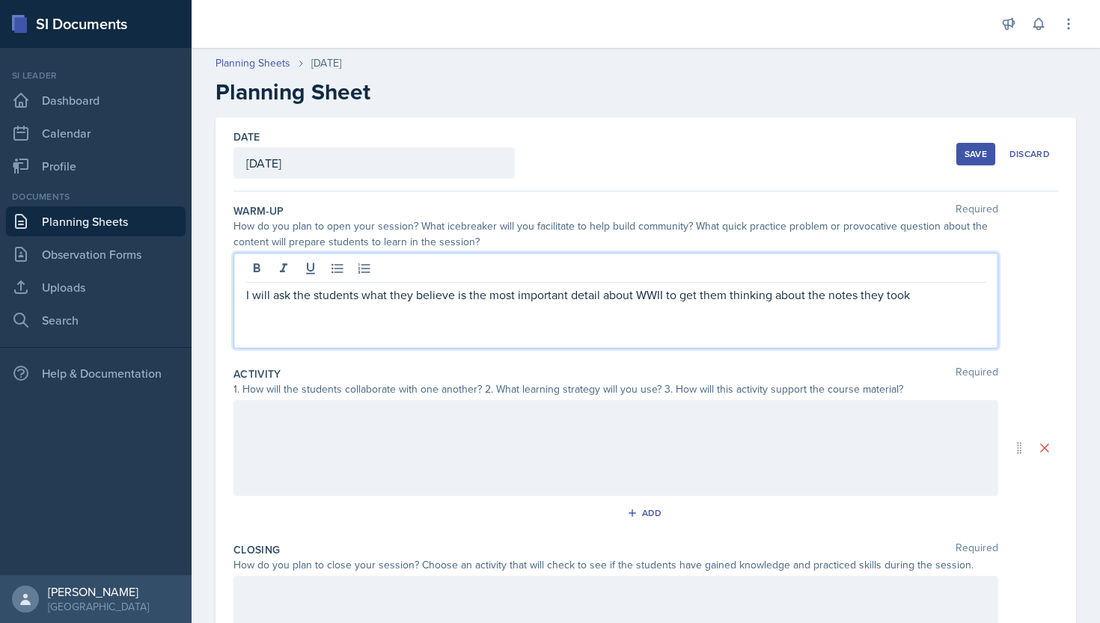
click at [474, 417] on div at bounding box center [615, 448] width 764 height 96
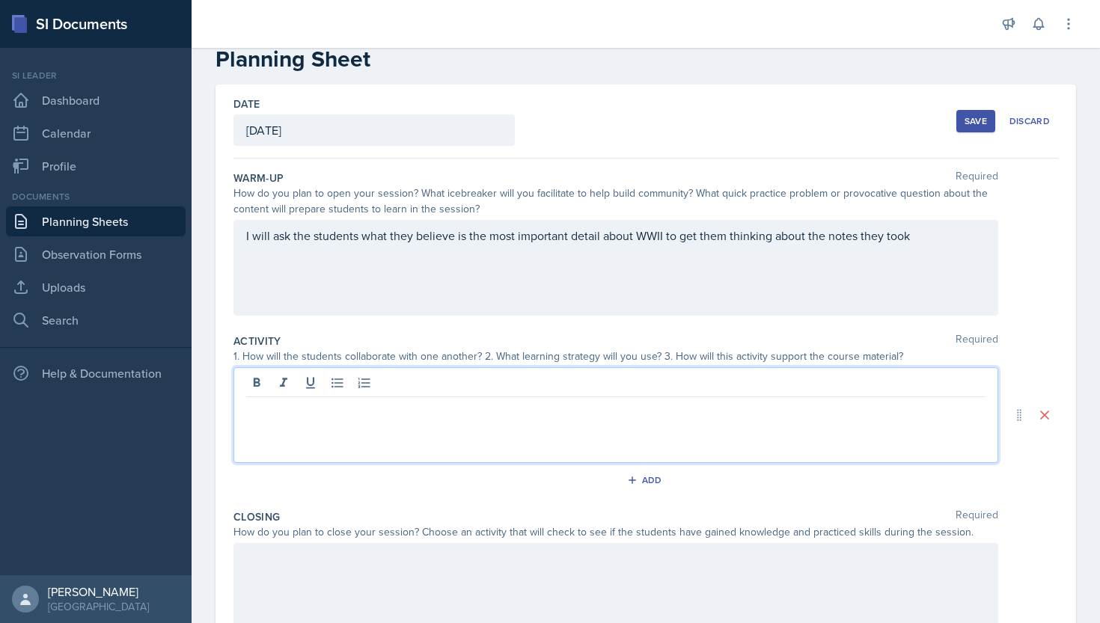
scroll to position [180, 0]
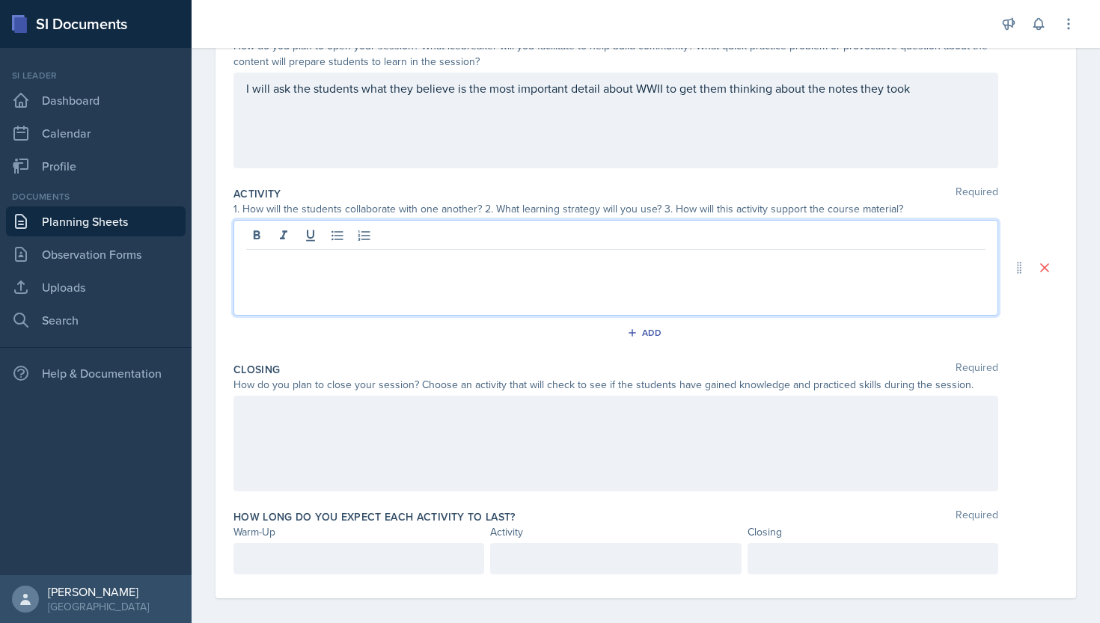
click at [418, 474] on div at bounding box center [615, 444] width 764 height 96
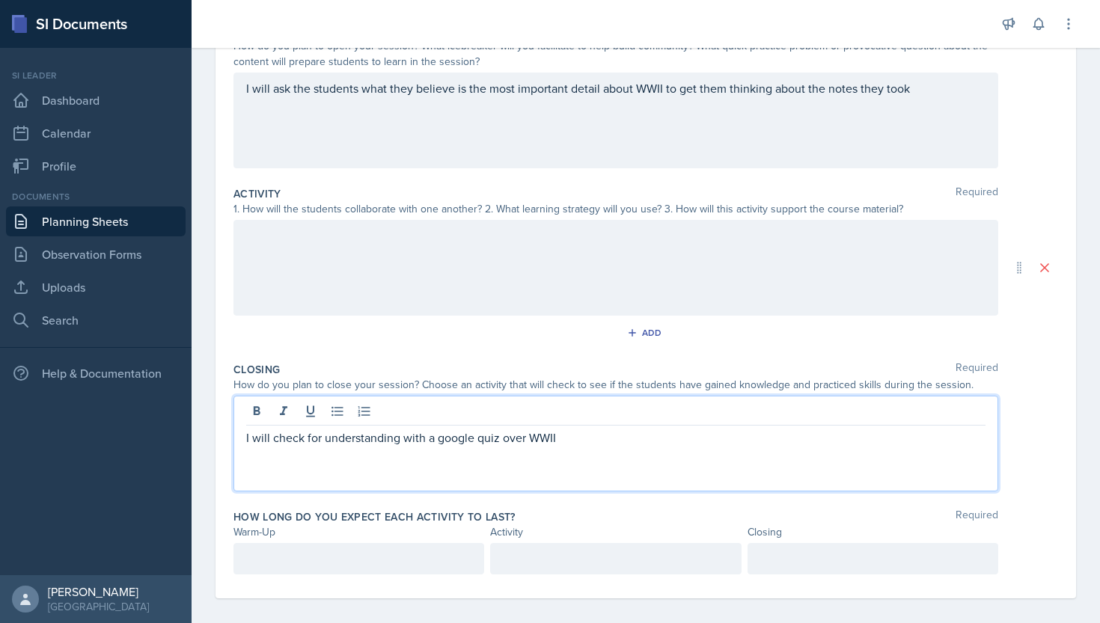
click at [452, 514] on label "How long do you expect each activity to last?" at bounding box center [374, 516] width 282 height 15
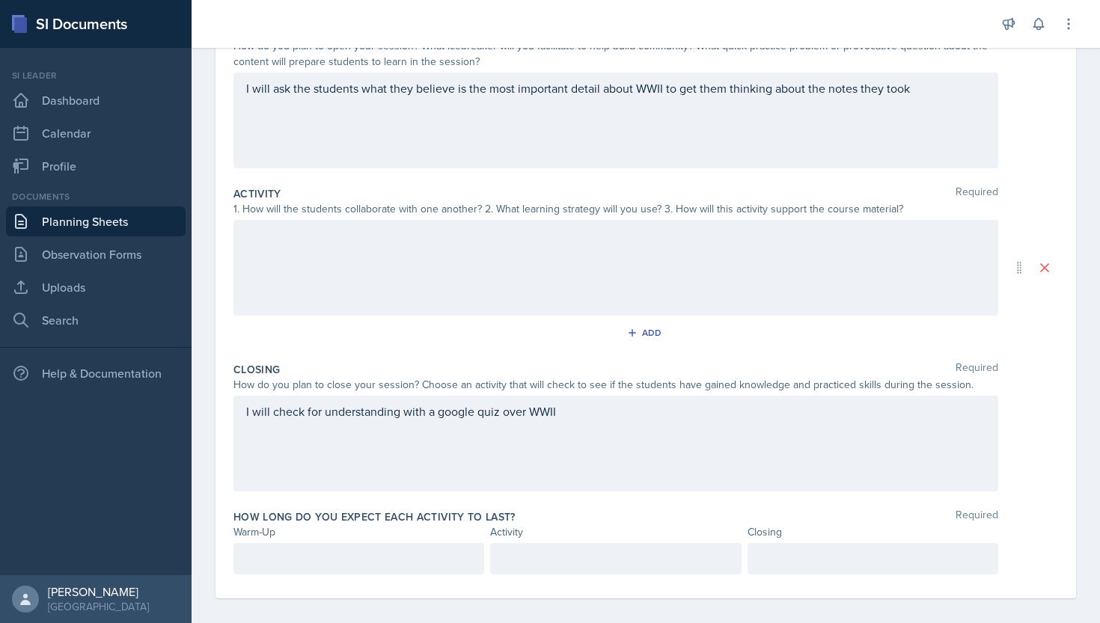
click at [426, 260] on div at bounding box center [615, 268] width 764 height 96
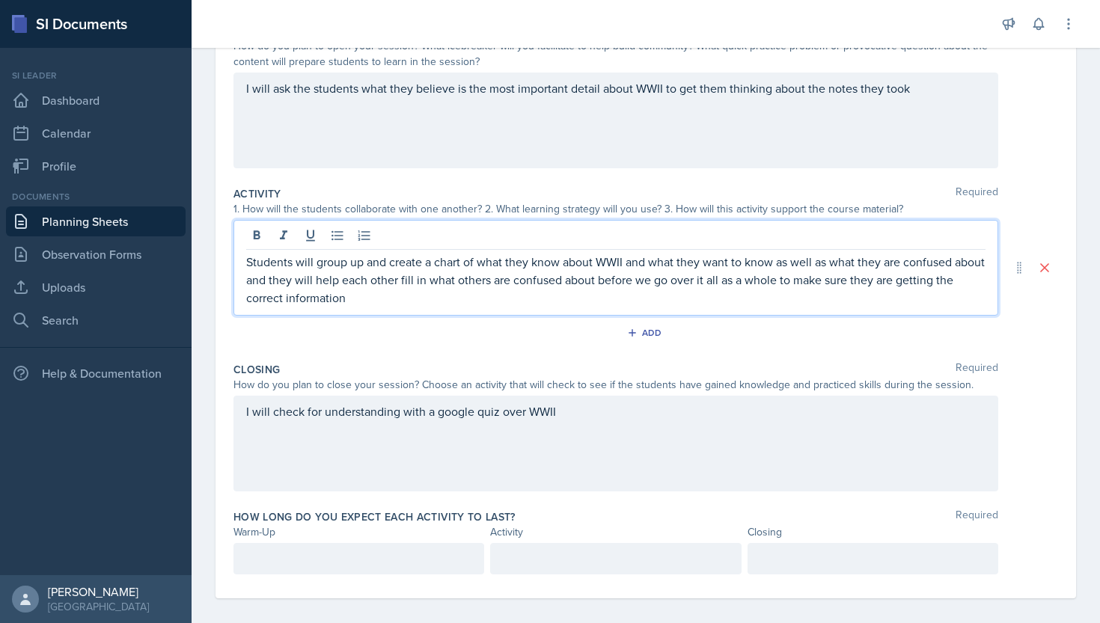
drag, startPoint x: 426, startPoint y: 260, endPoint x: 351, endPoint y: 569, distance: 318.8
click at [351, 569] on div at bounding box center [358, 558] width 251 height 31
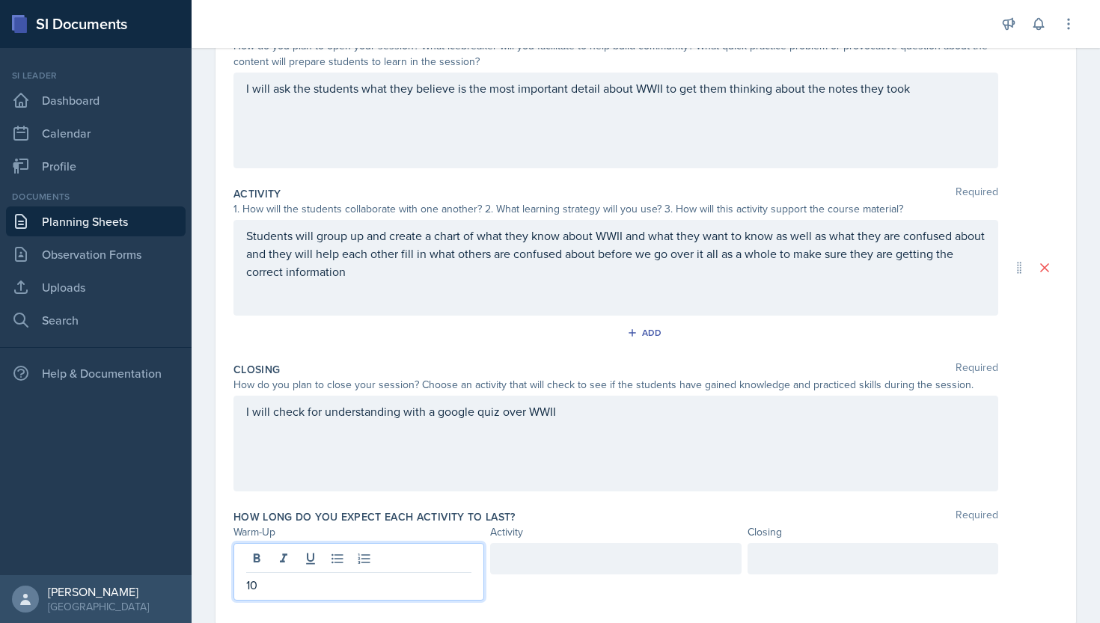
click at [560, 565] on div at bounding box center [615, 558] width 251 height 31
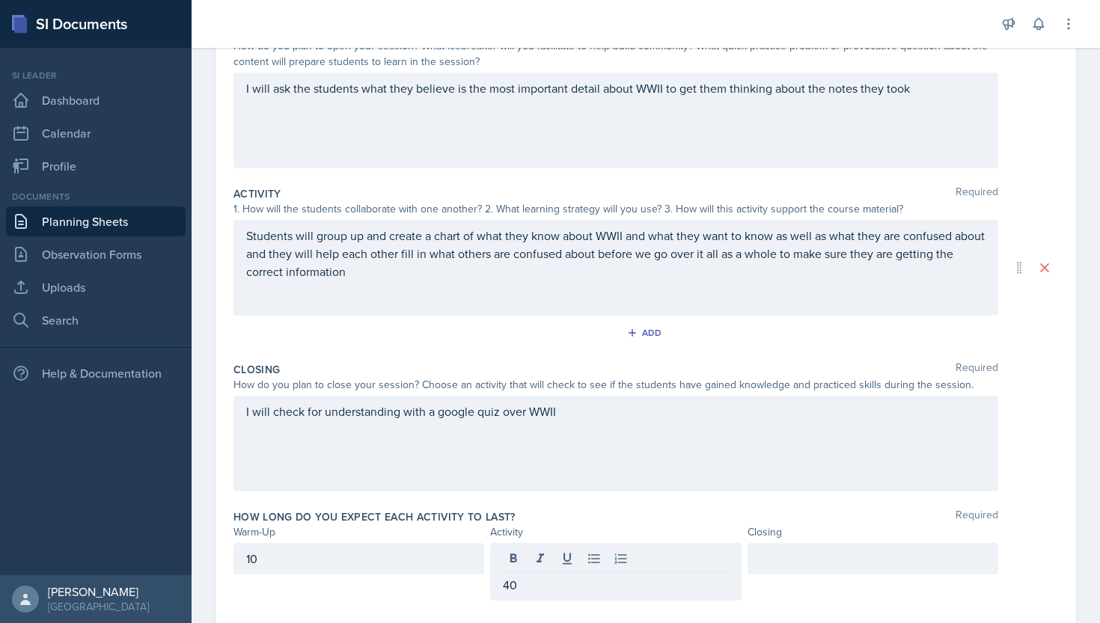
click at [776, 568] on div at bounding box center [872, 558] width 251 height 31
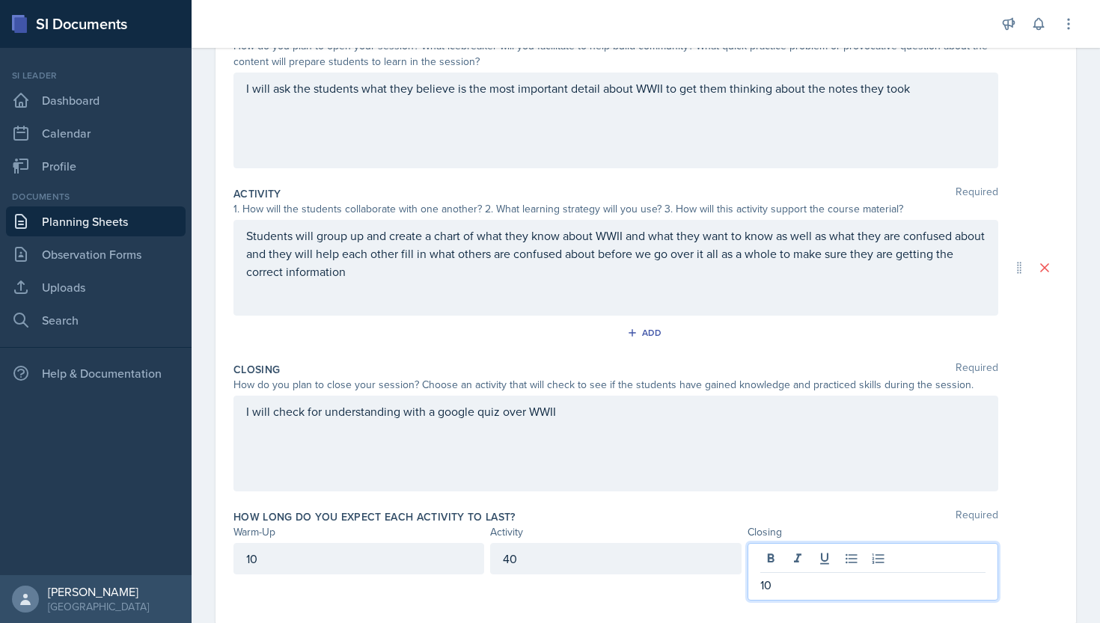
click at [775, 508] on div "How long do you expect each activity to last? Required Warm-Up Activity Closing…" at bounding box center [645, 557] width 824 height 109
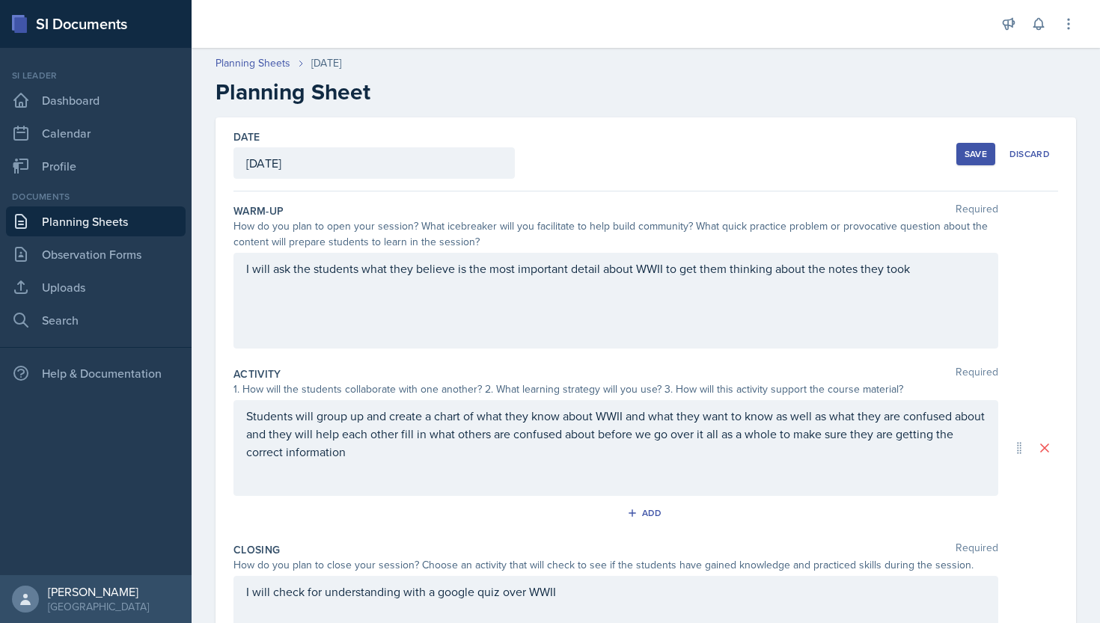
scroll to position [0, 0]
click at [975, 156] on div "Save" at bounding box center [975, 154] width 22 height 12
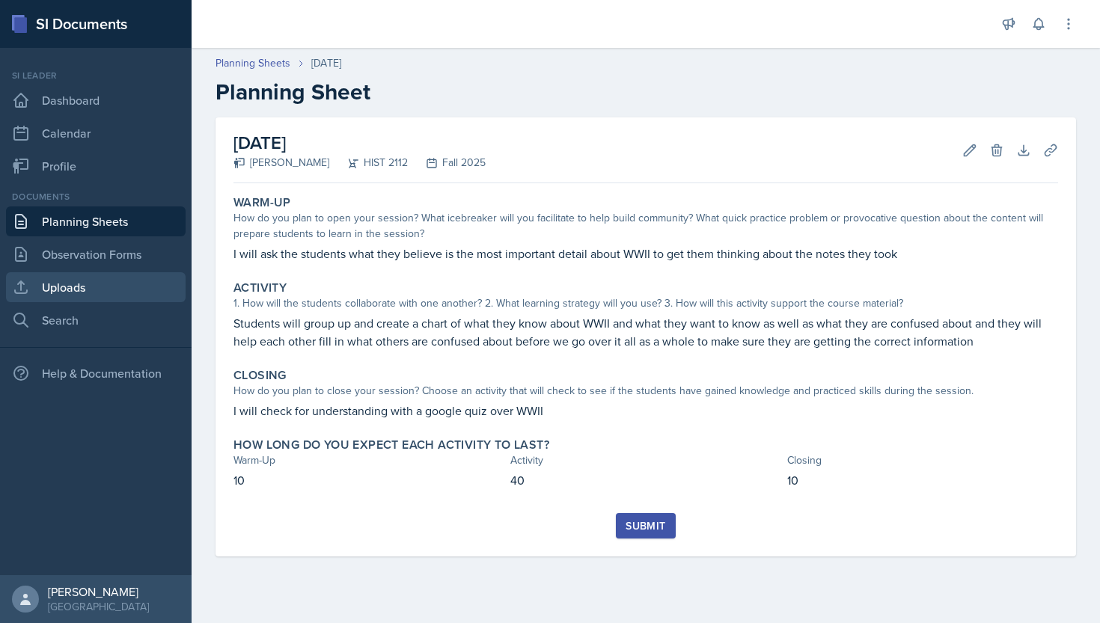
click at [99, 290] on link "Uploads" at bounding box center [96, 287] width 180 height 30
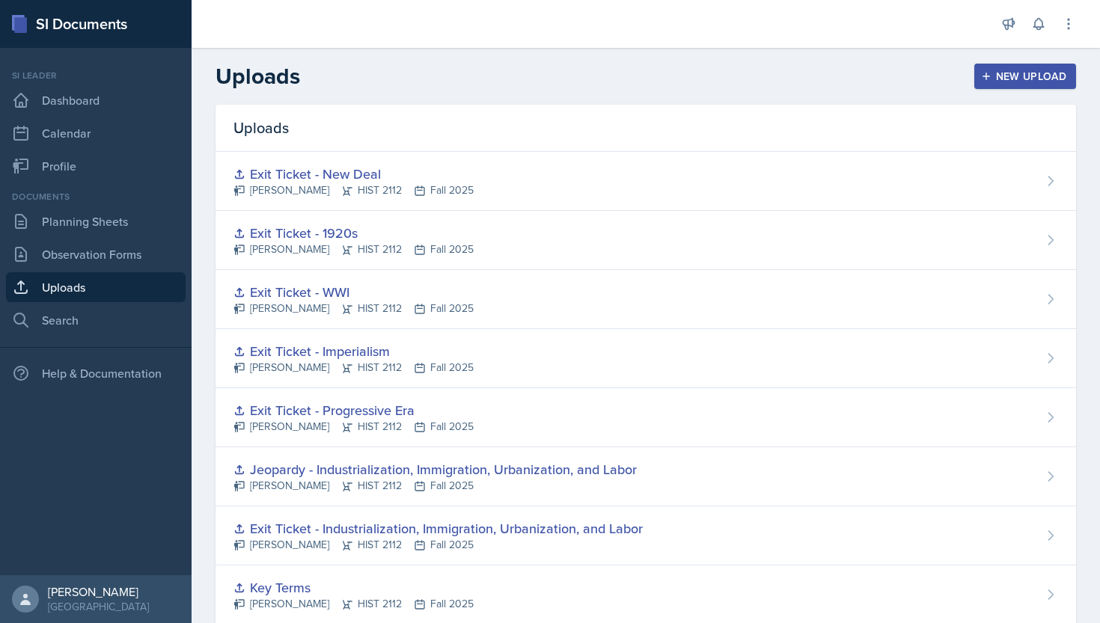
click at [1029, 63] on div "Uploads New Upload" at bounding box center [645, 76] width 908 height 27
click at [1017, 81] on div "New Upload" at bounding box center [1025, 76] width 83 height 12
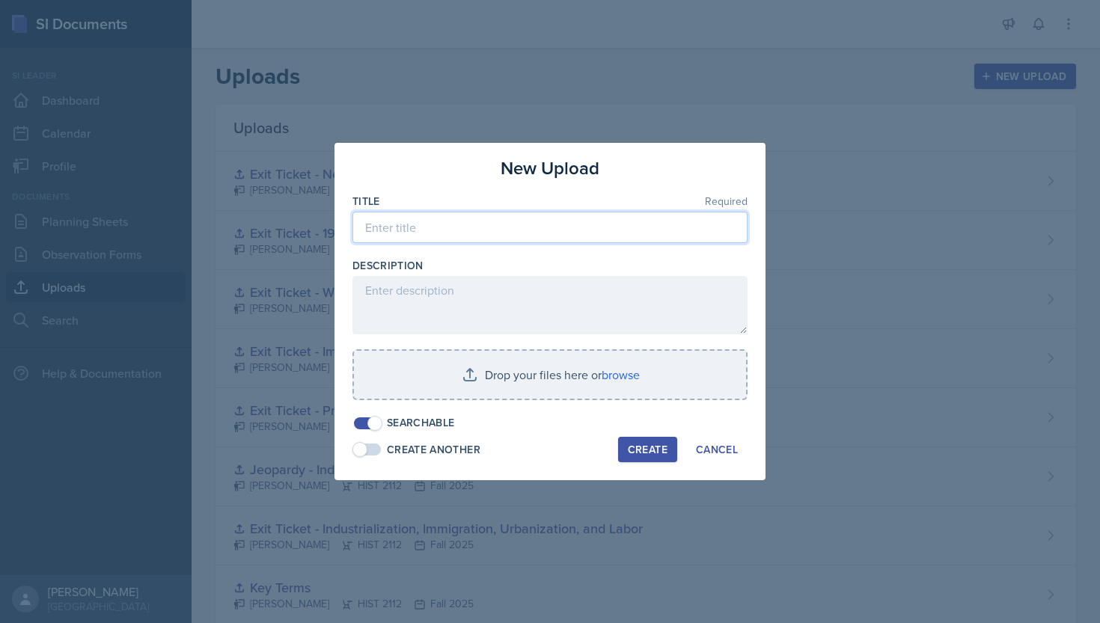
click at [554, 217] on input at bounding box center [549, 227] width 395 height 31
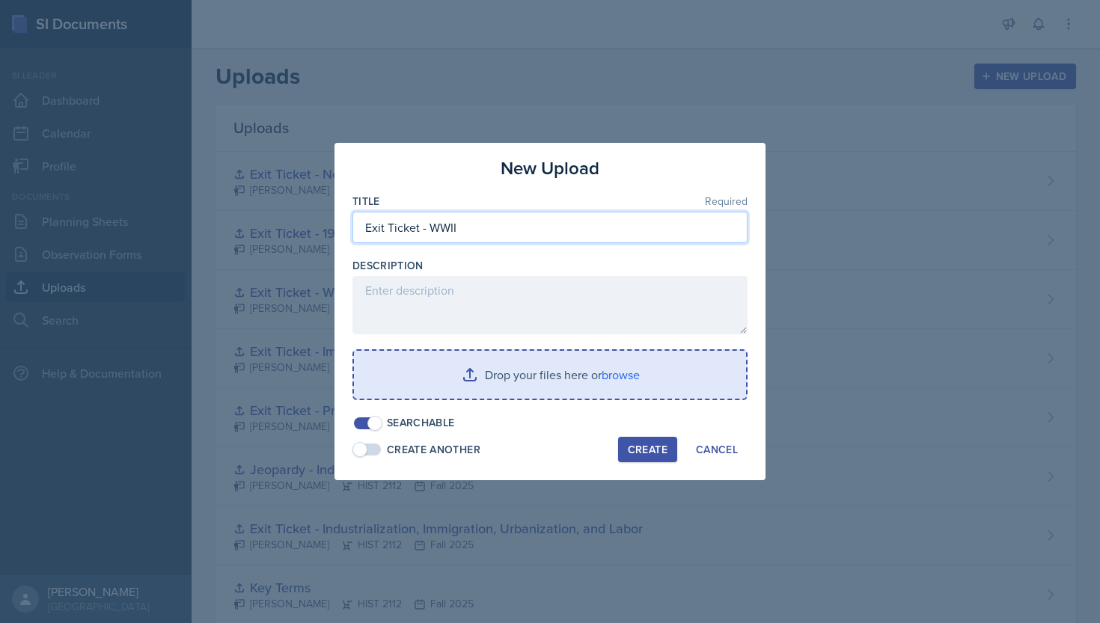
type input "Exit Ticket - WWII"
click at [560, 365] on input "file" at bounding box center [550, 375] width 392 height 48
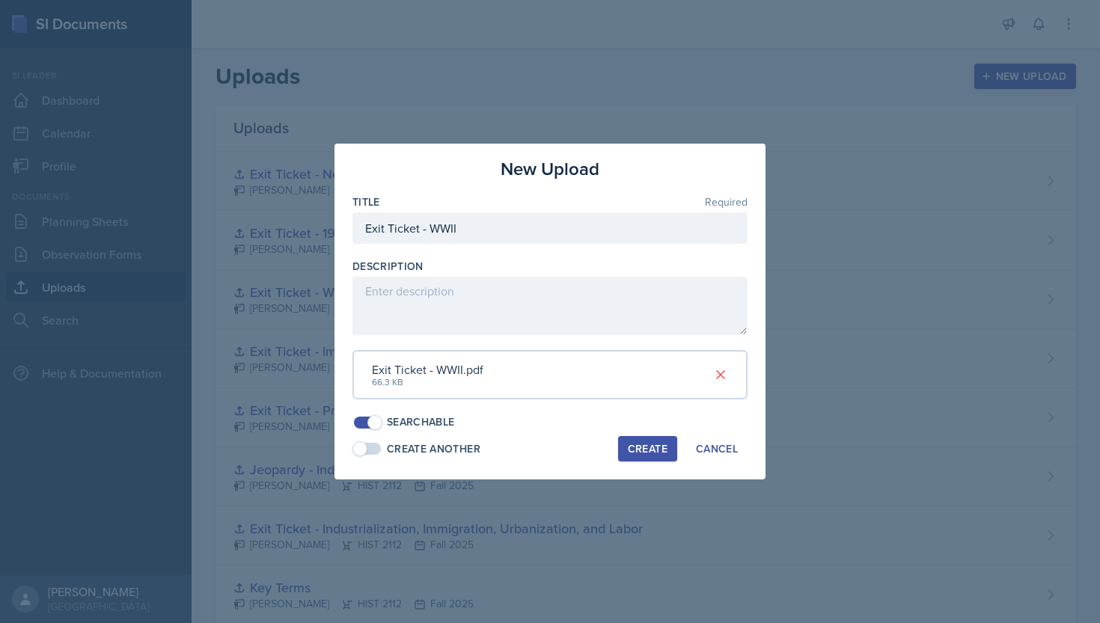
click at [661, 444] on div "Create" at bounding box center [648, 449] width 40 height 12
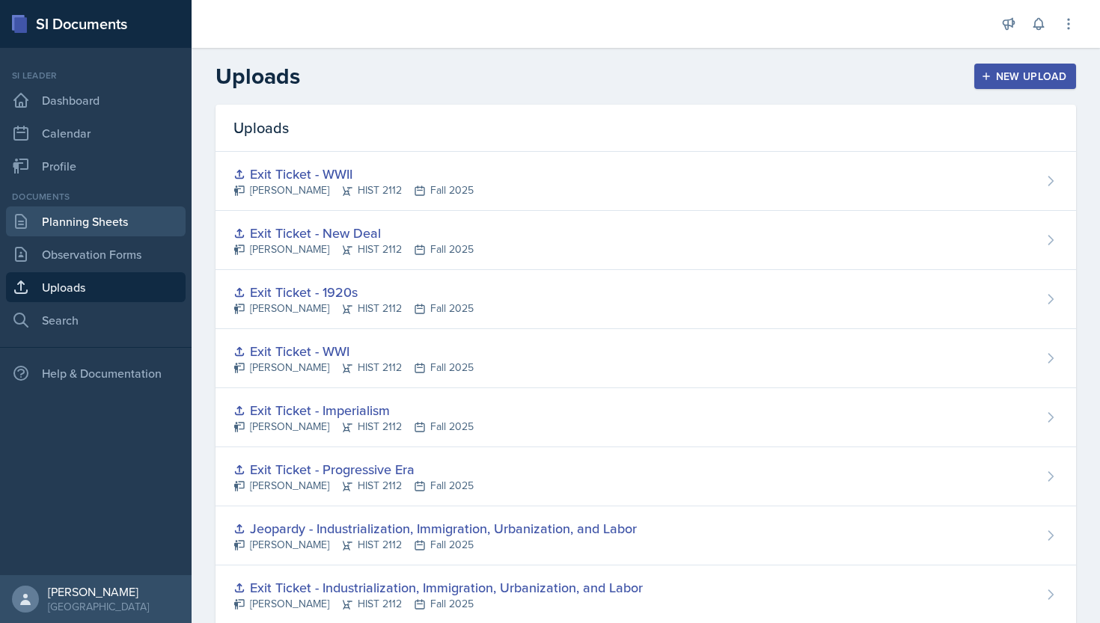
click at [113, 227] on link "Planning Sheets" at bounding box center [96, 221] width 180 height 30
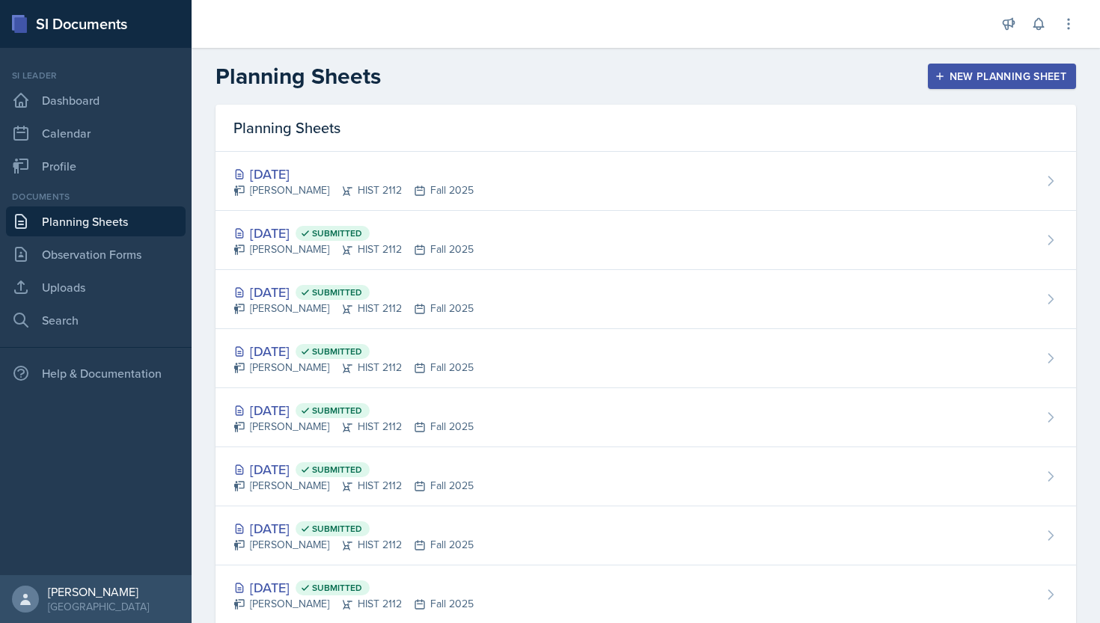
click at [395, 150] on div "Planning Sheets" at bounding box center [645, 128] width 860 height 47
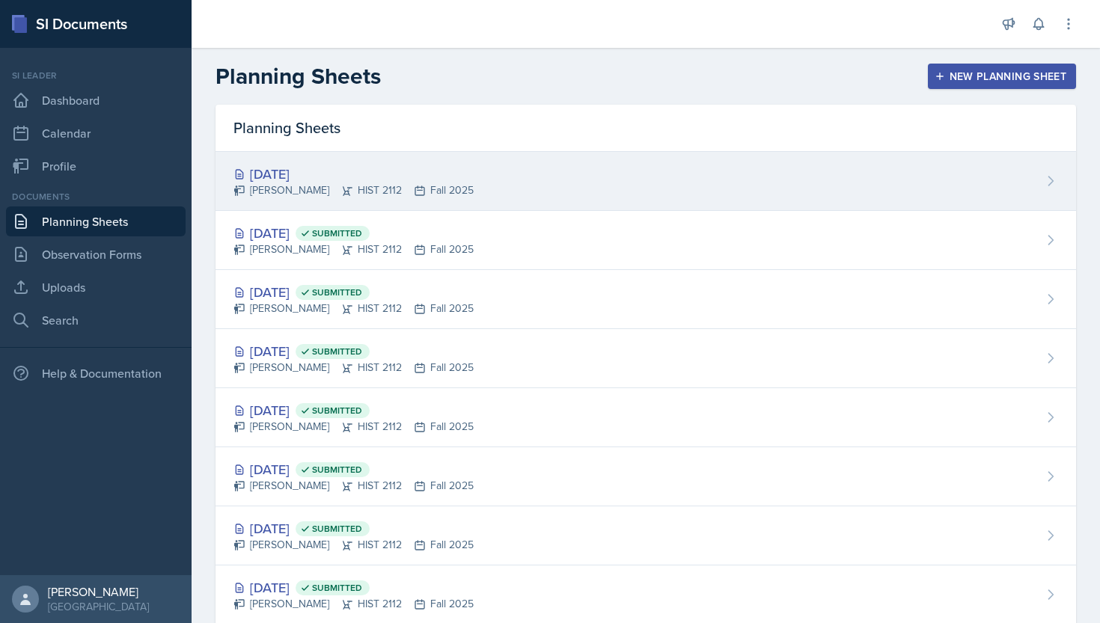
click at [345, 172] on div "[DATE]" at bounding box center [353, 174] width 240 height 20
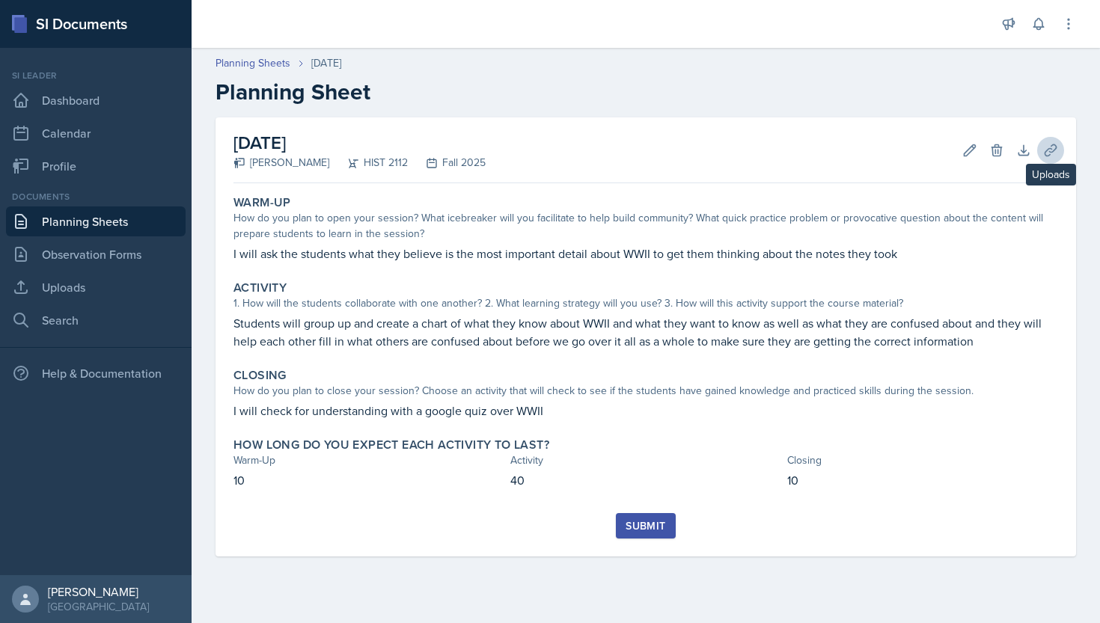
click at [1057, 149] on icon at bounding box center [1050, 150] width 15 height 15
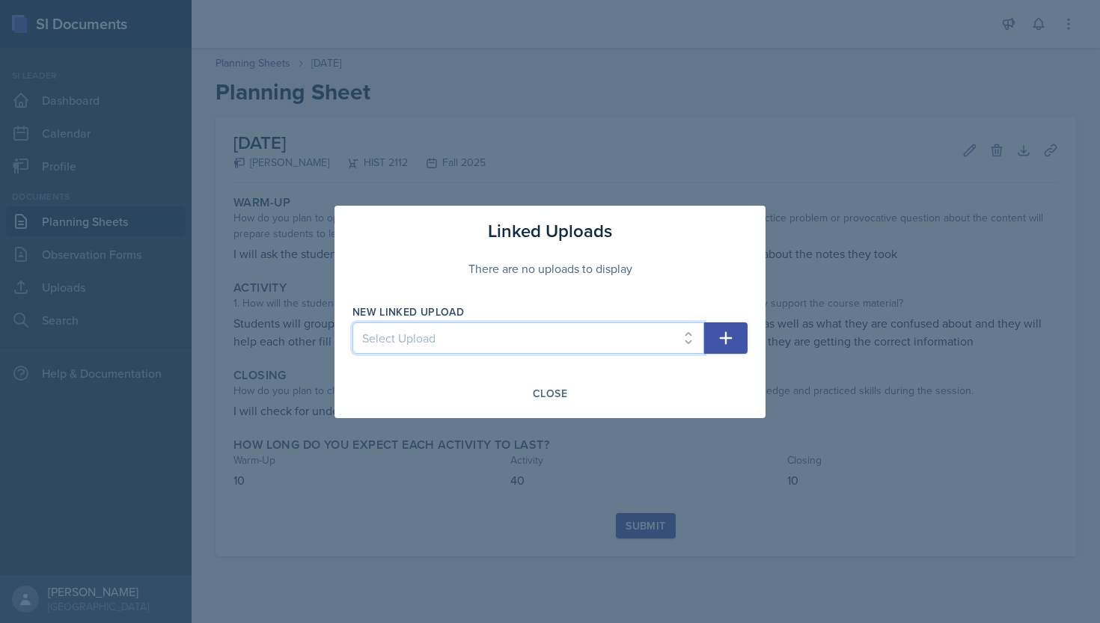
select select "f169c3ce-0616-4bf3-98cd-214fb0501df9"
click at [731, 337] on icon "button" at bounding box center [726, 338] width 18 height 18
select select
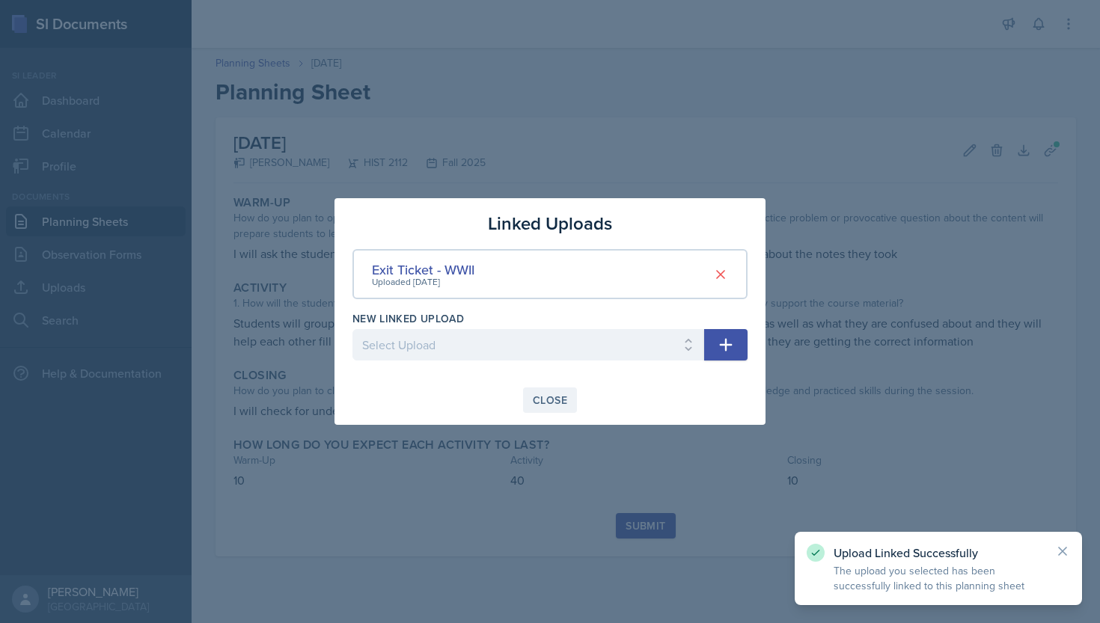
click at [545, 398] on div "Close" at bounding box center [550, 400] width 34 height 12
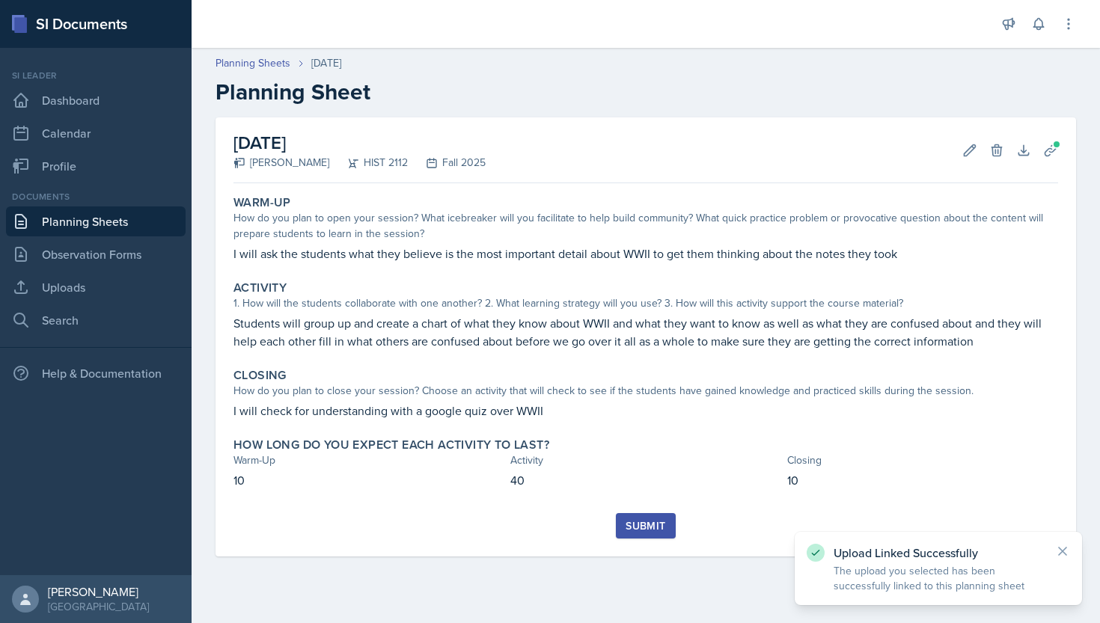
click at [642, 531] on div "Submit" at bounding box center [645, 526] width 40 height 12
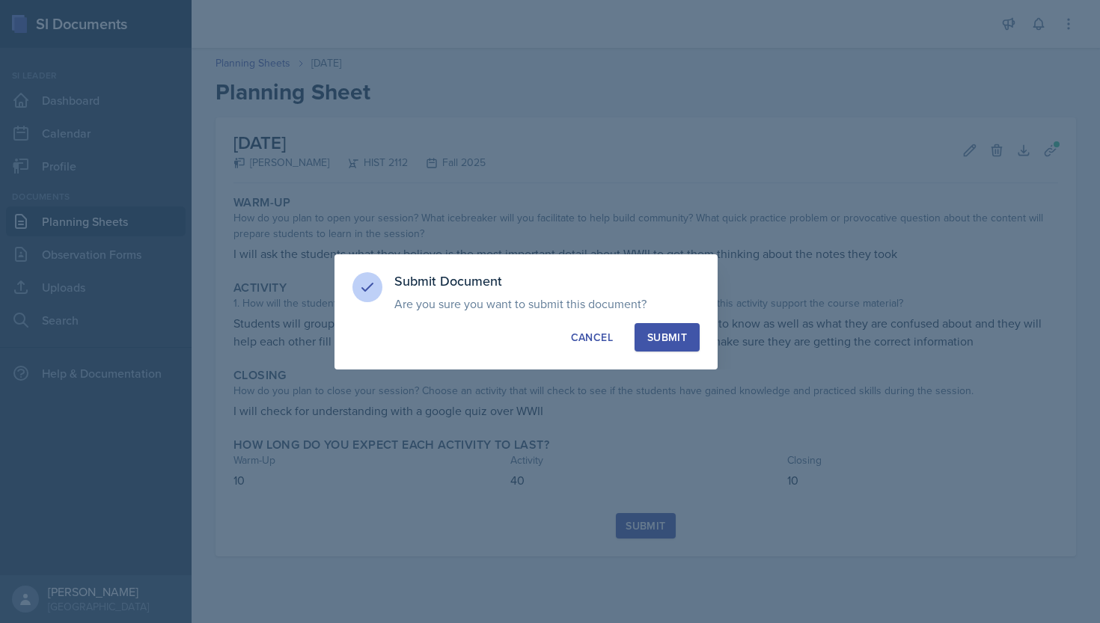
click at [666, 341] on div "Submit" at bounding box center [667, 337] width 40 height 15
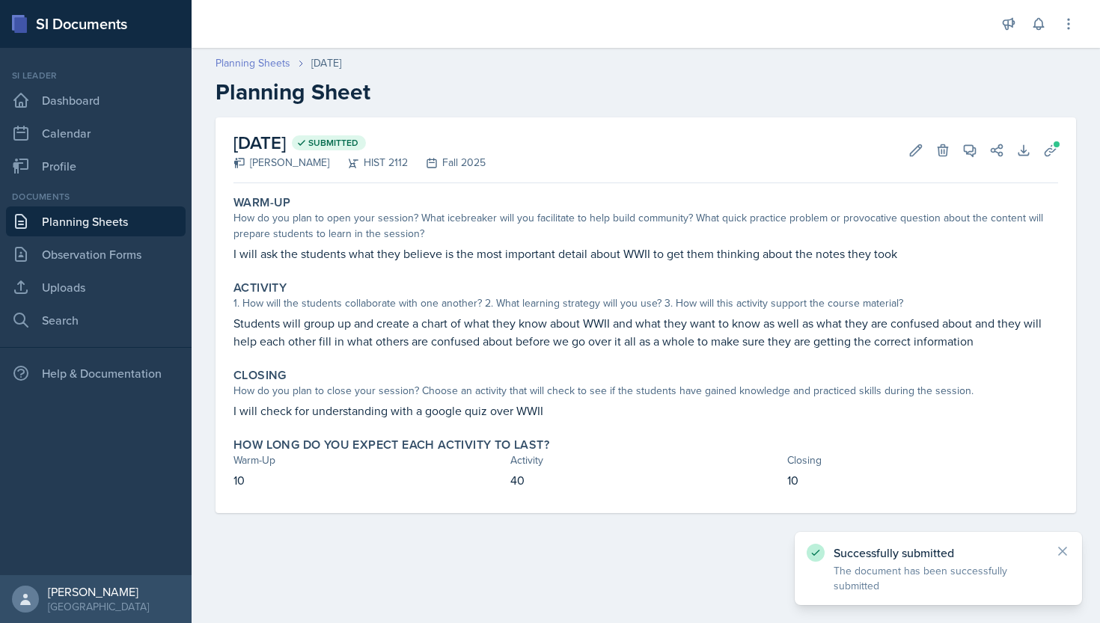
click at [251, 60] on link "Planning Sheets" at bounding box center [252, 63] width 75 height 16
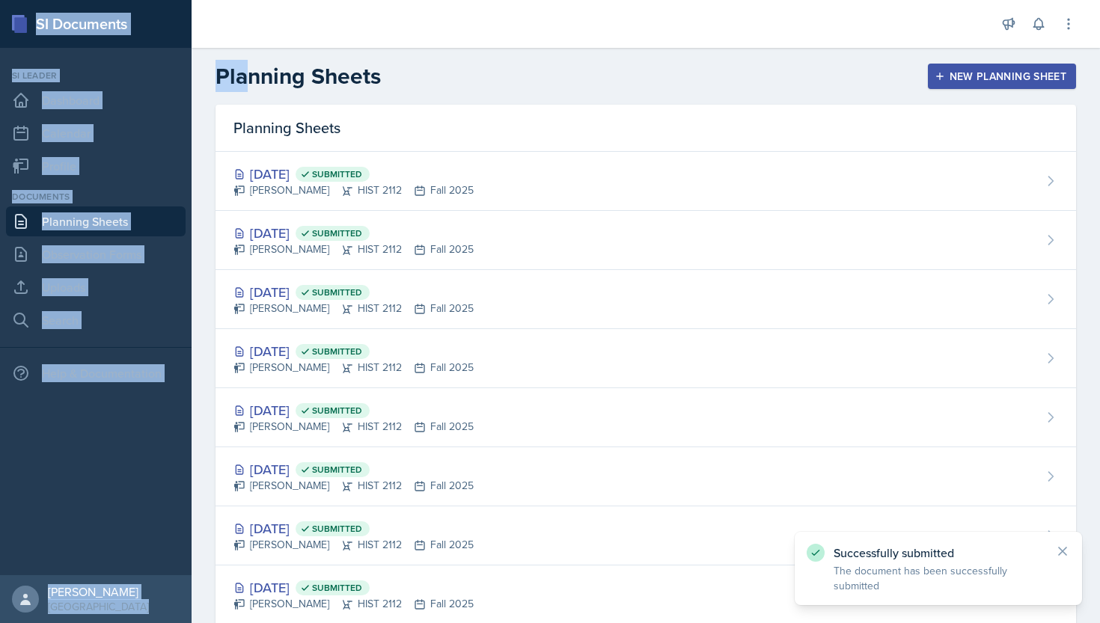
drag, startPoint x: 251, startPoint y: 60, endPoint x: 144, endPoint y: -13, distance: 129.7
click at [144, 0] on html "SI Documents Si leader Dashboard Calendar Profile Documents Planning Sheets Obs…" at bounding box center [550, 311] width 1100 height 623
